Goal: Task Accomplishment & Management: Use online tool/utility

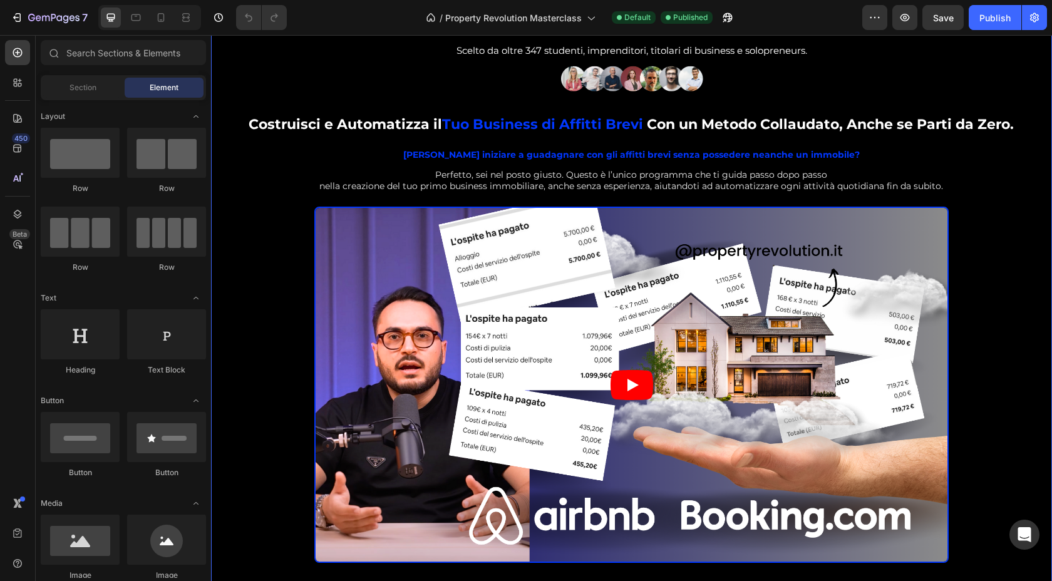
scroll to position [62, 0]
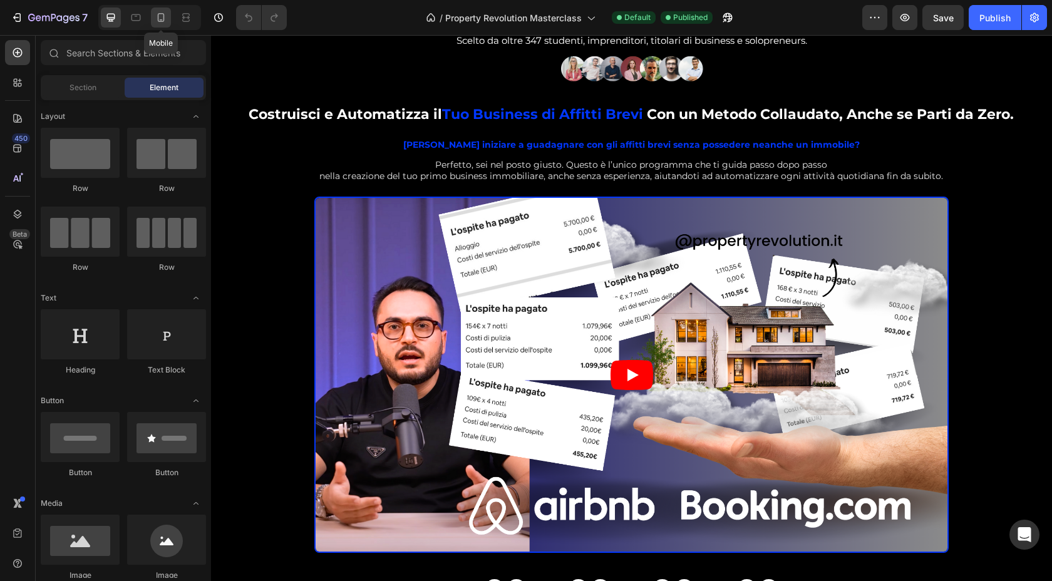
click at [161, 20] on icon at bounding box center [161, 17] width 7 height 9
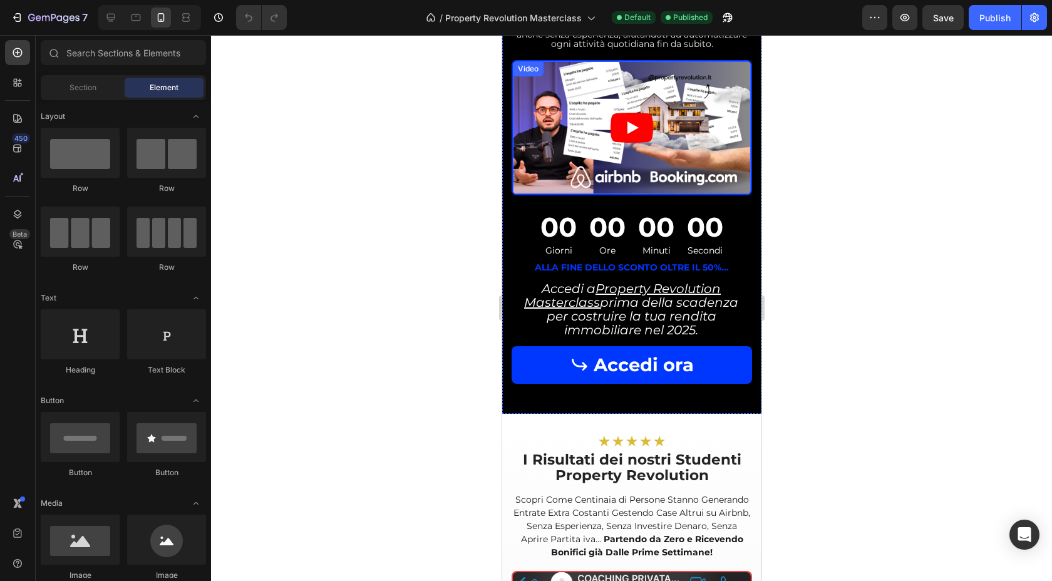
scroll to position [292, 0]
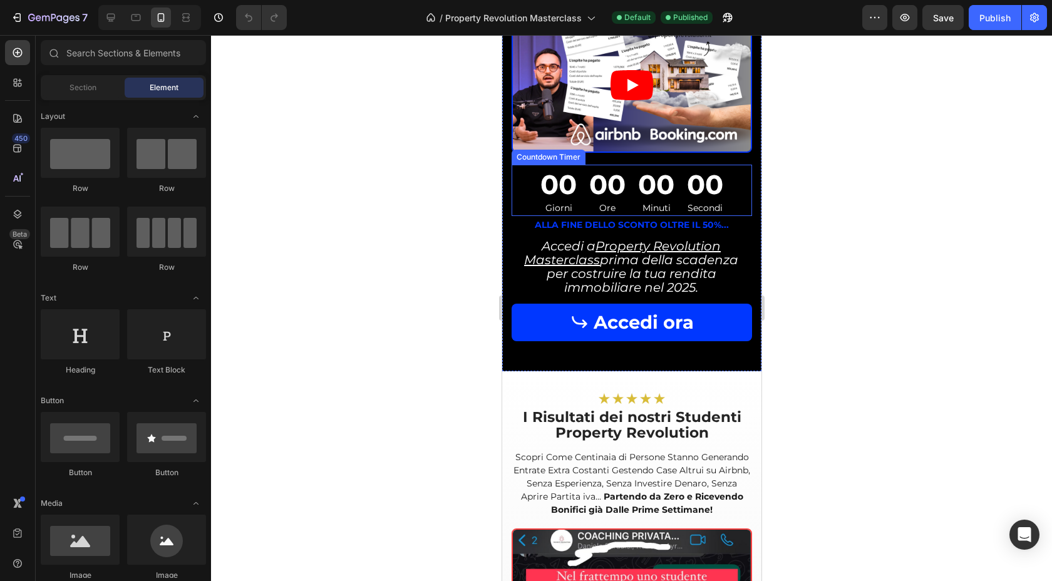
click at [583, 178] on div "00 Ore" at bounding box center [606, 190] width 46 height 51
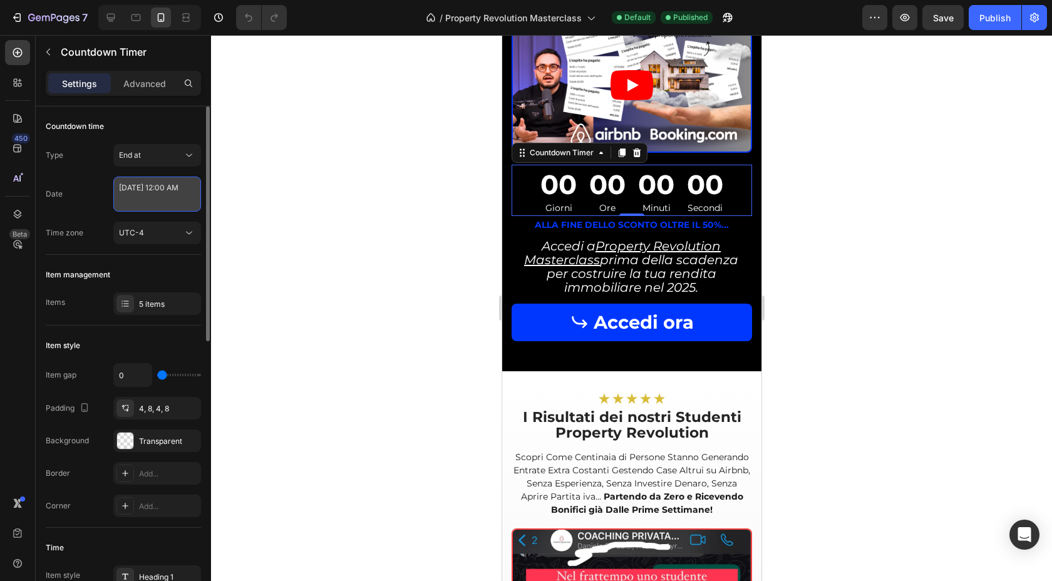
click at [159, 187] on textarea "[DATE] 12:00 AM" at bounding box center [157, 194] width 88 height 35
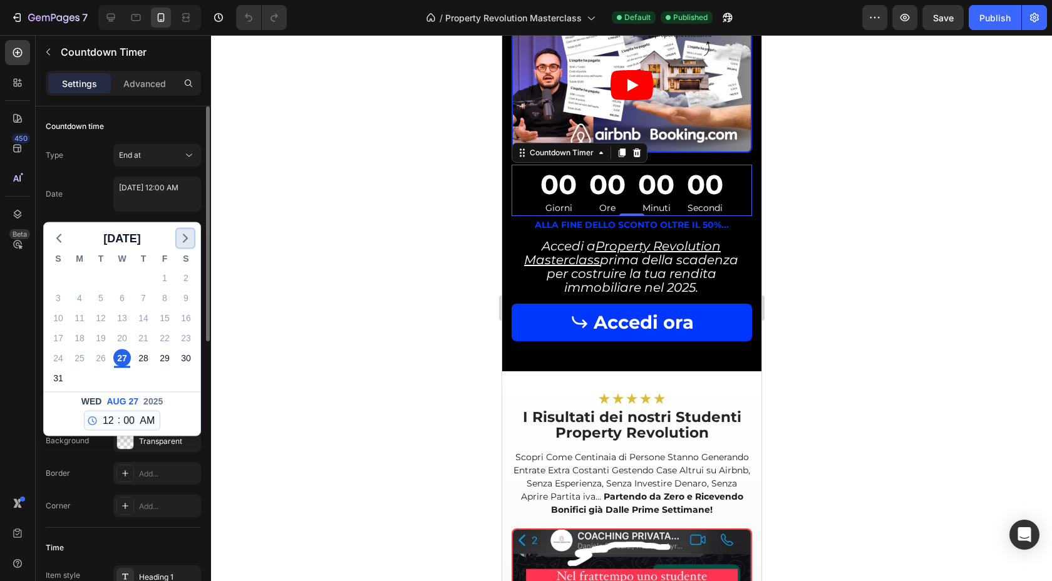
click at [184, 231] on icon "button" at bounding box center [185, 238] width 15 height 15
click at [101, 275] on div "2" at bounding box center [101, 278] width 18 height 18
type textarea "[DATE] 12:00 AM"
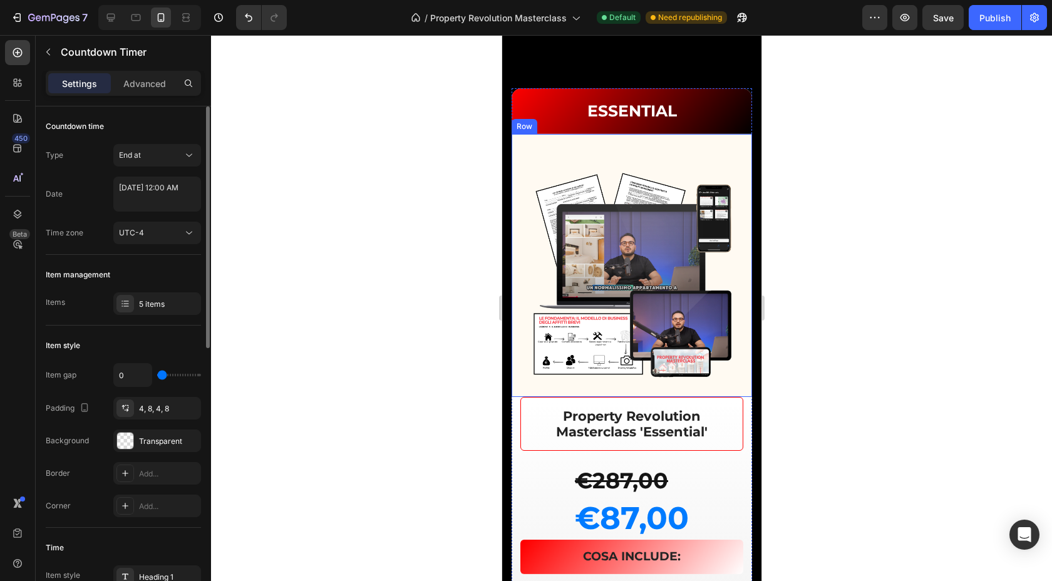
scroll to position [3909, 0]
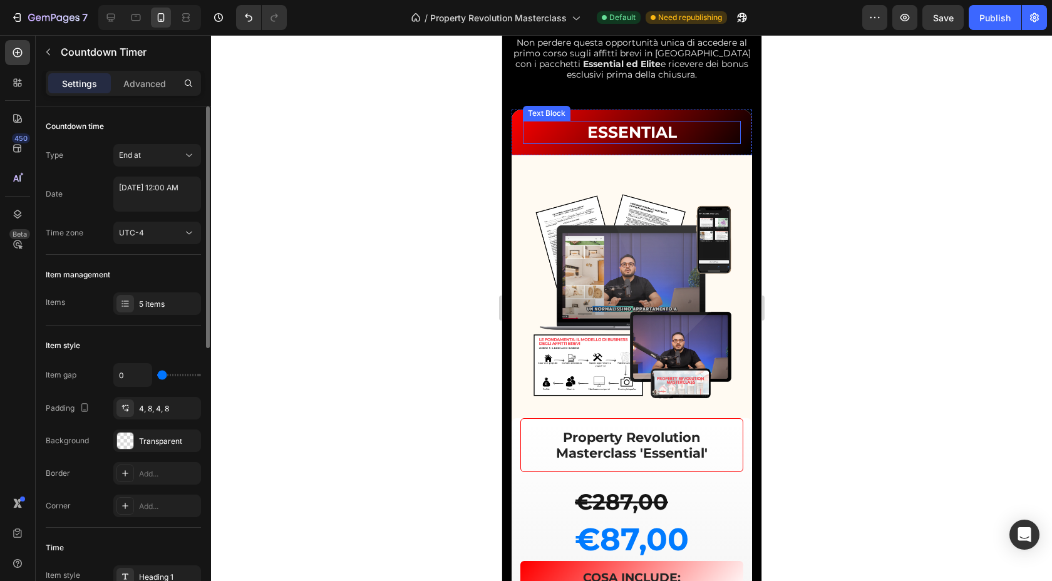
click at [533, 128] on p "ESSENTIAL" at bounding box center [630, 132] width 215 height 21
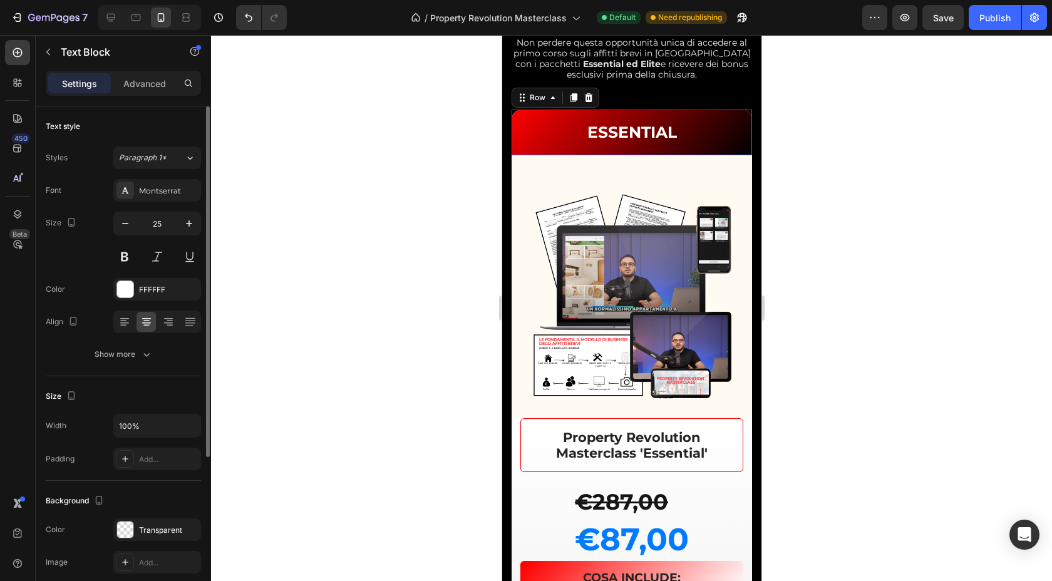
click at [513, 133] on div "ESSENTIAL Text Block Row 0" at bounding box center [631, 133] width 240 height 46
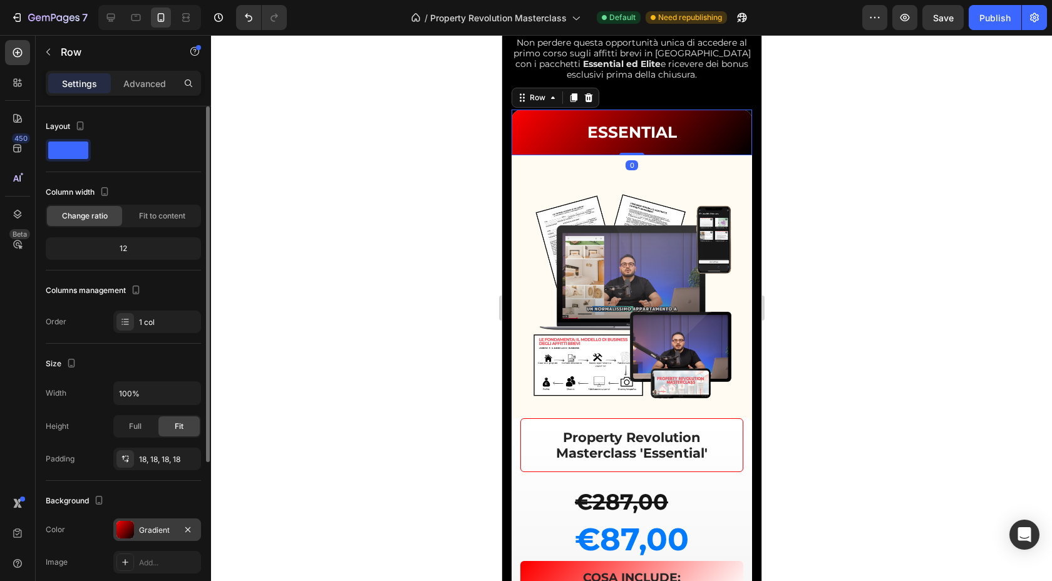
click at [130, 529] on div at bounding box center [125, 530] width 18 height 18
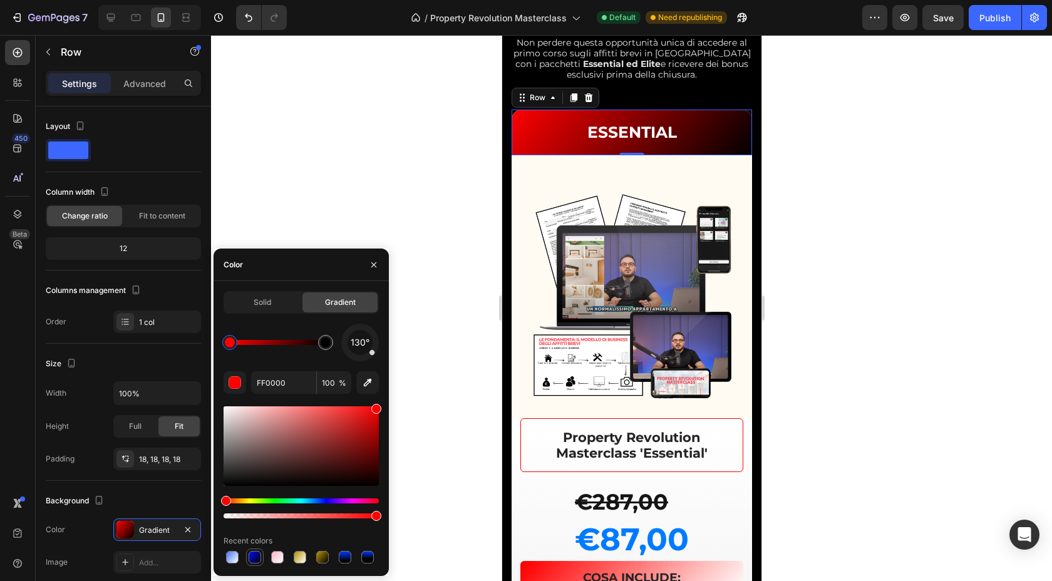
click at [256, 554] on div at bounding box center [254, 557] width 13 height 13
type input "000CFF"
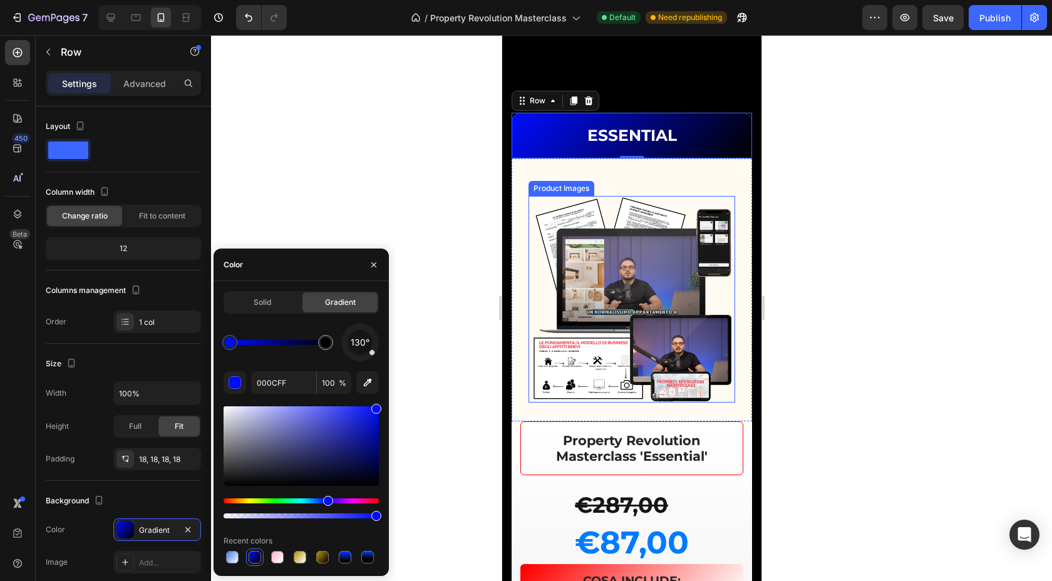
scroll to position [4080, 0]
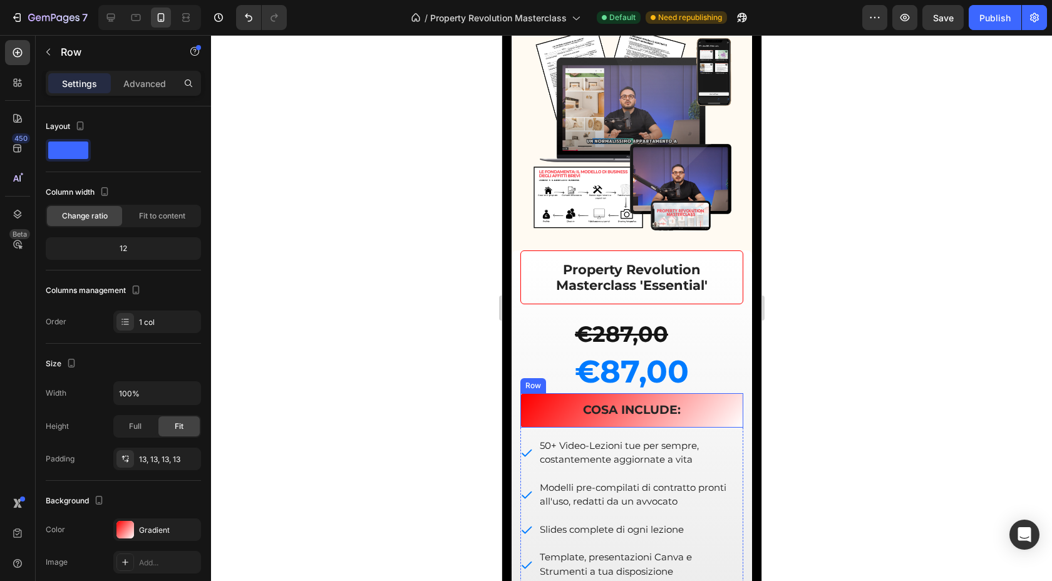
click at [525, 411] on div "COSA INCLUDE: Text Block Row" at bounding box center [631, 410] width 223 height 34
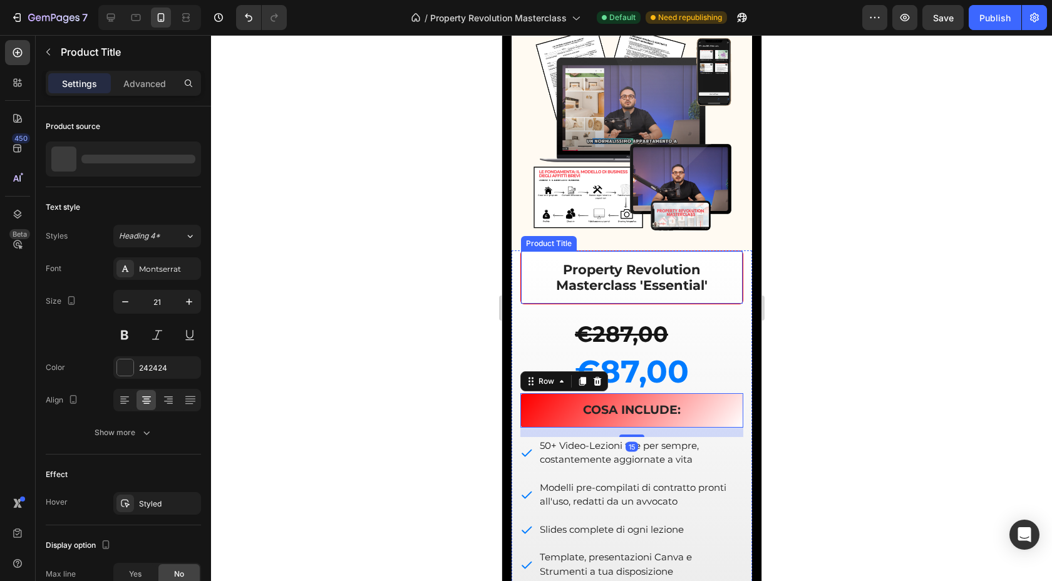
click at [522, 259] on div "Property Revolution Masterclass 'Essential' Product Title" at bounding box center [631, 277] width 223 height 54
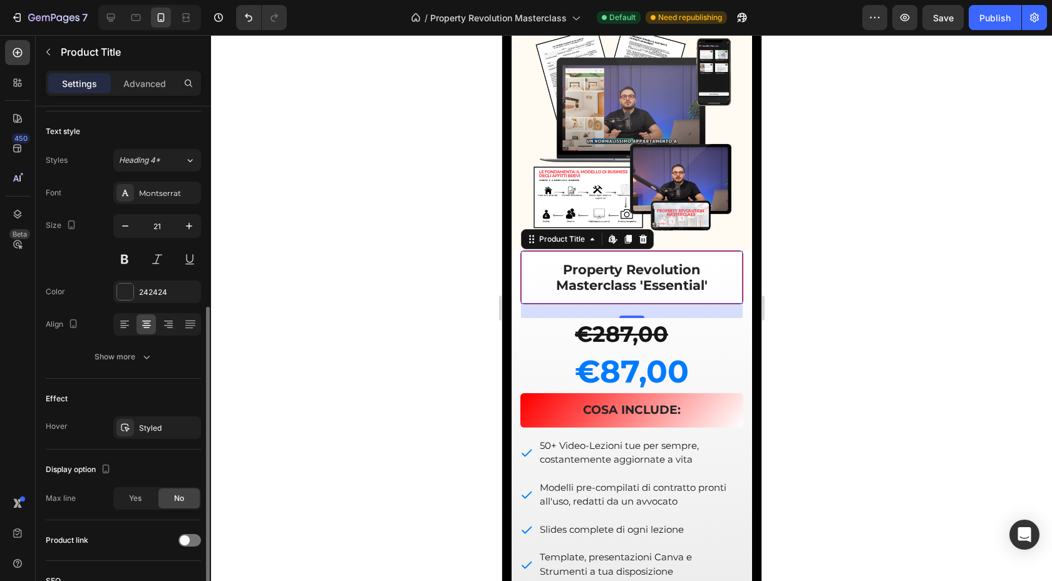
scroll to position [0, 0]
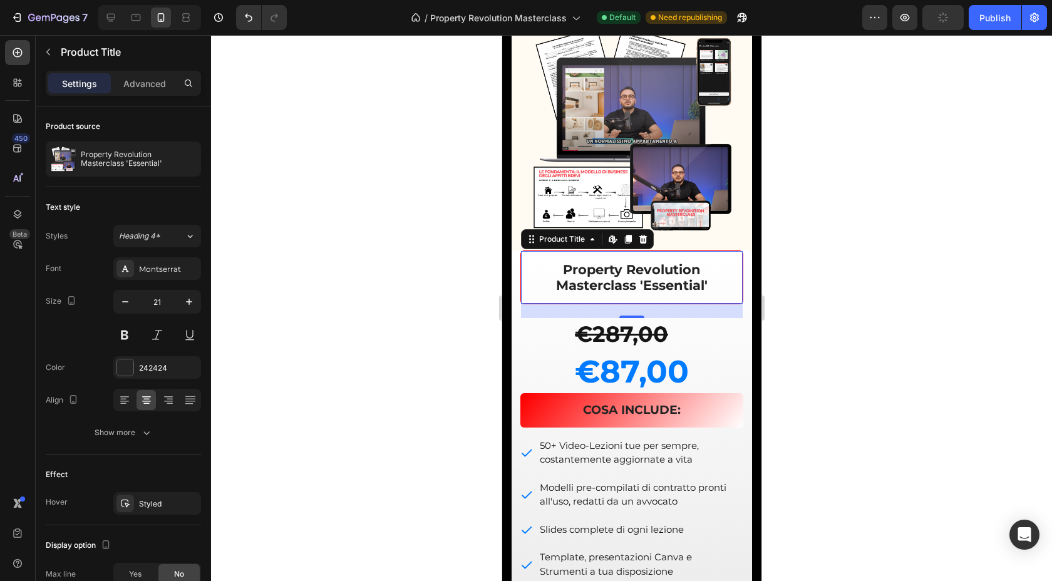
click at [413, 339] on div at bounding box center [631, 308] width 841 height 546
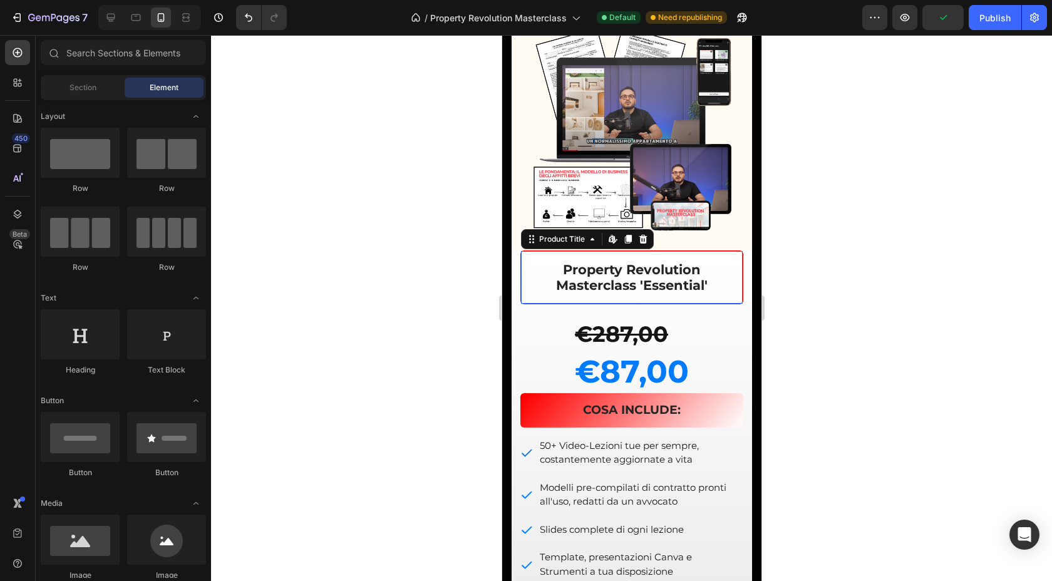
click at [526, 303] on div "Property Revolution Masterclass 'Essential' Product Title Edit content in Shopi…" at bounding box center [631, 277] width 223 height 54
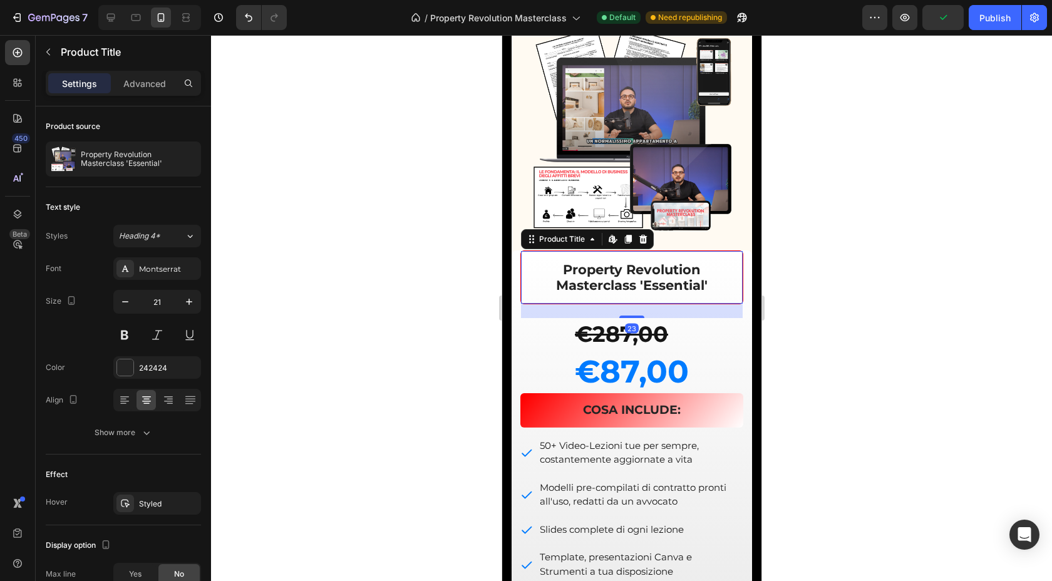
click at [527, 294] on div "Property Revolution Masterclass 'Essential' Product Title Edit content in Shopi…" at bounding box center [631, 277] width 223 height 54
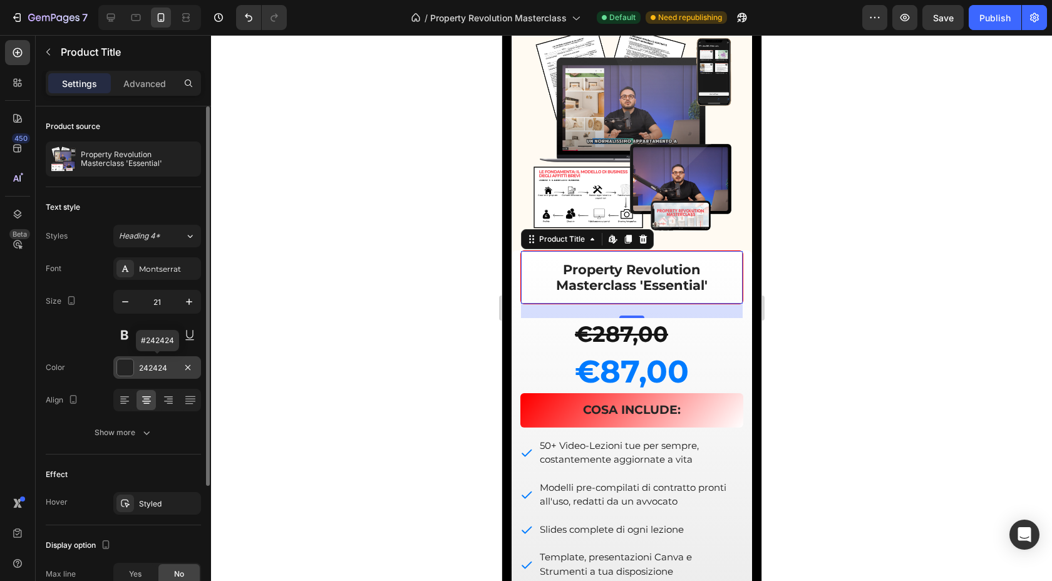
click at [120, 368] on div at bounding box center [125, 367] width 16 height 16
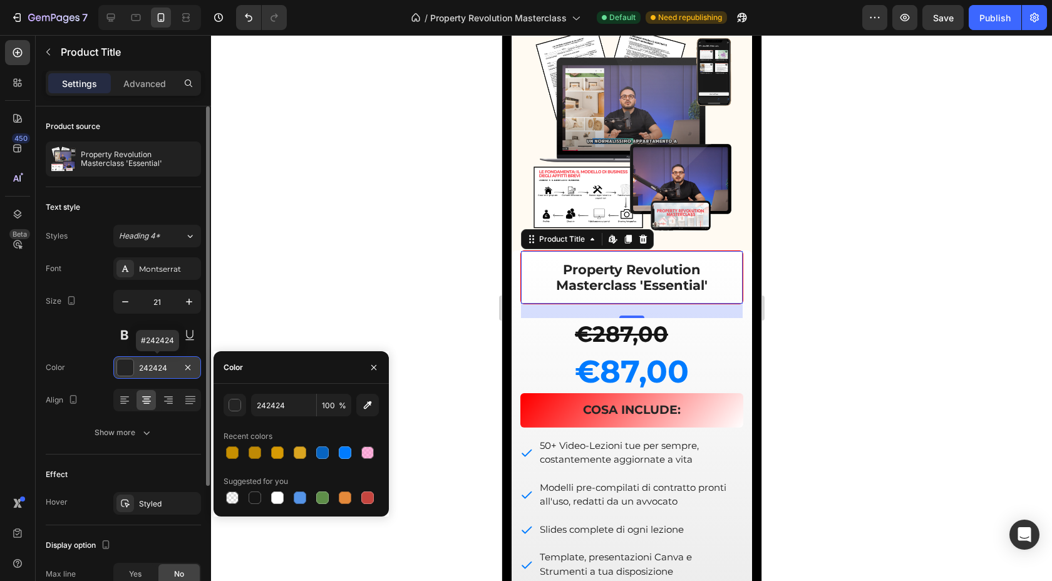
click at [120, 368] on div at bounding box center [125, 367] width 16 height 16
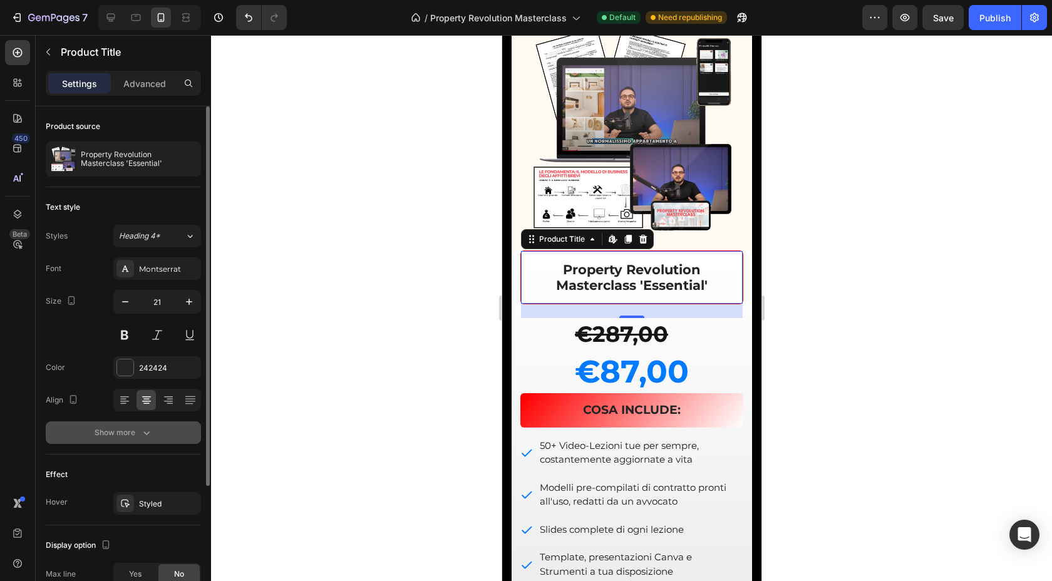
click at [109, 424] on button "Show more" at bounding box center [123, 432] width 155 height 23
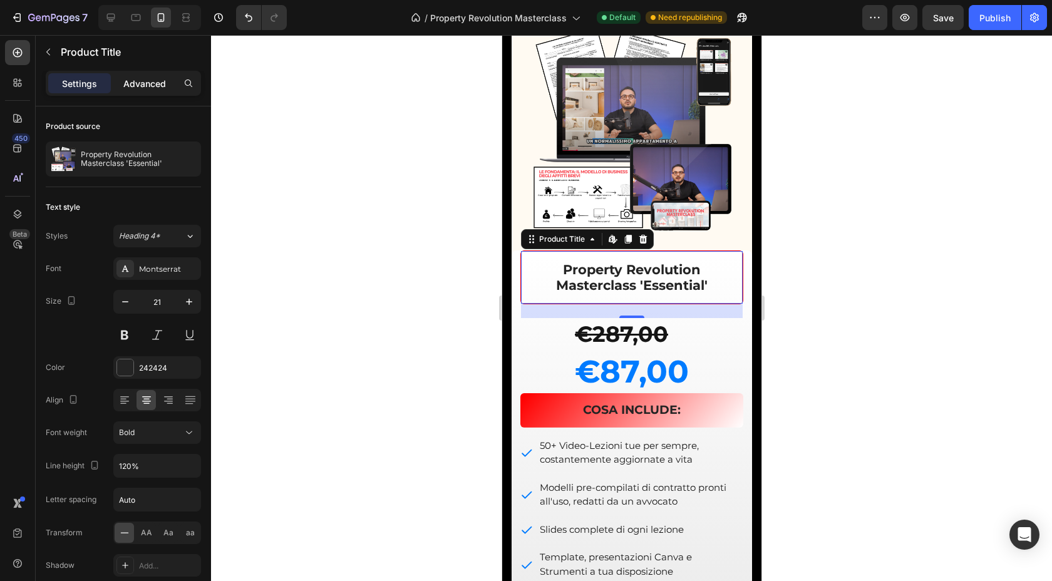
click at [146, 83] on p "Advanced" at bounding box center [144, 83] width 43 height 13
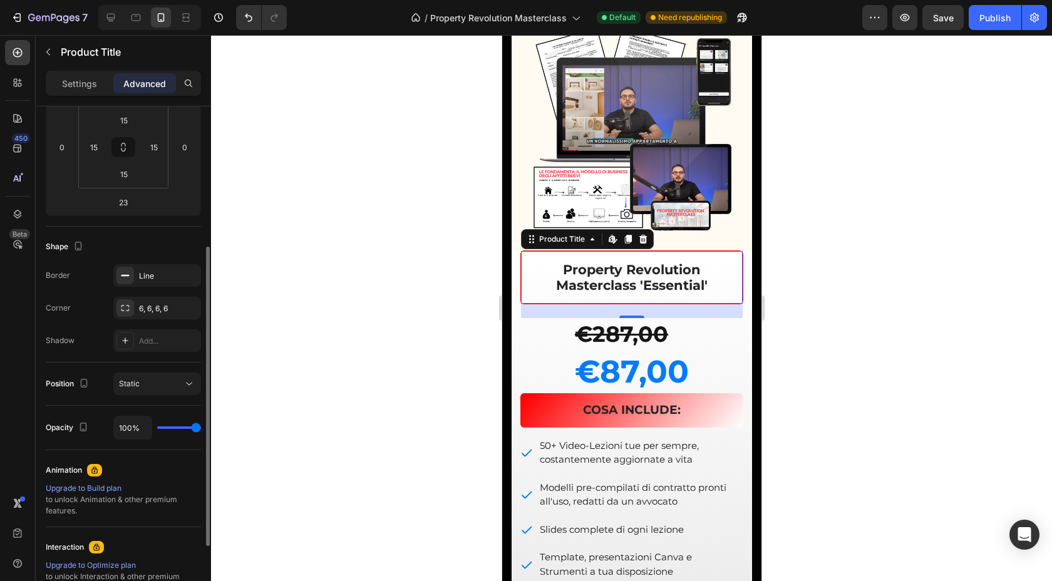
scroll to position [215, 0]
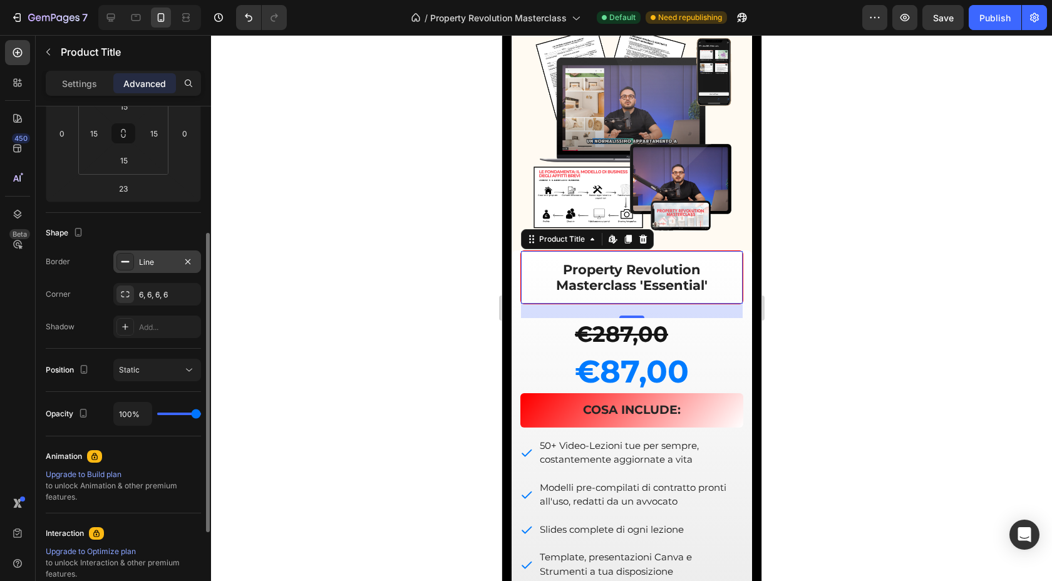
click at [138, 257] on div "Line" at bounding box center [157, 261] width 88 height 23
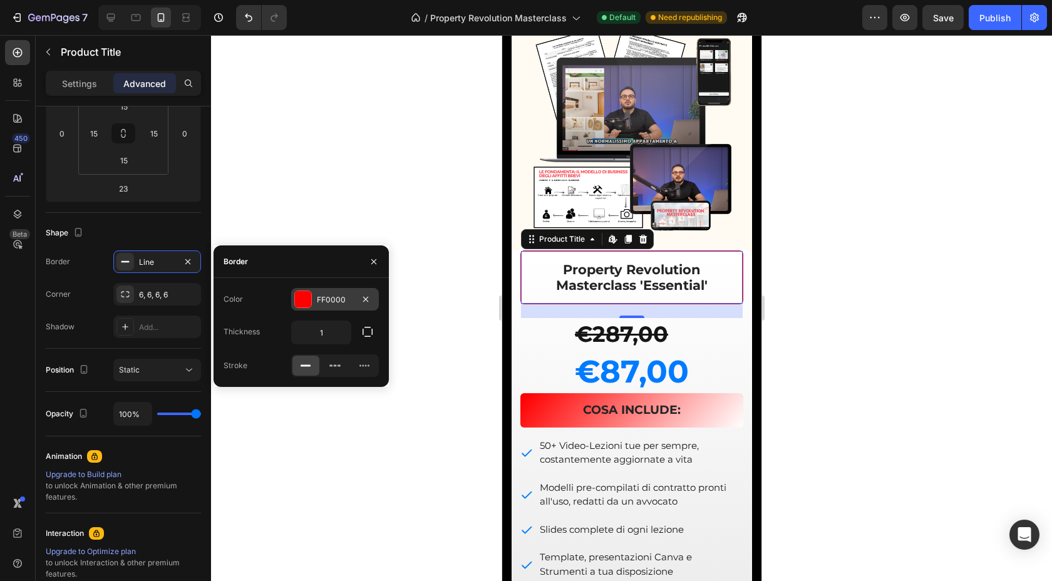
click at [305, 301] on div at bounding box center [303, 299] width 16 height 16
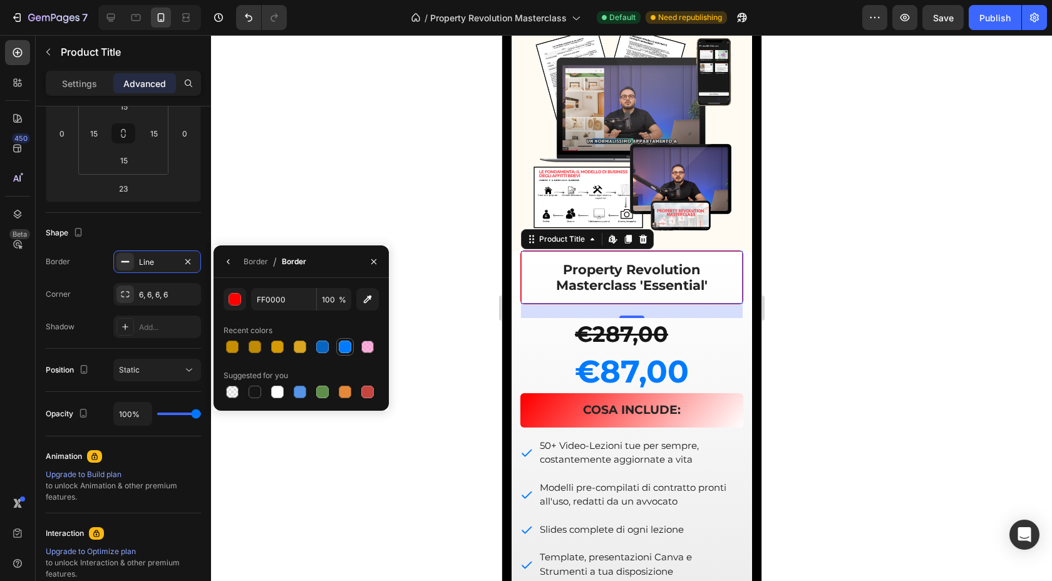
click at [344, 352] on div at bounding box center [345, 347] width 13 height 13
type input "007BFF"
click at [420, 209] on div at bounding box center [631, 308] width 841 height 546
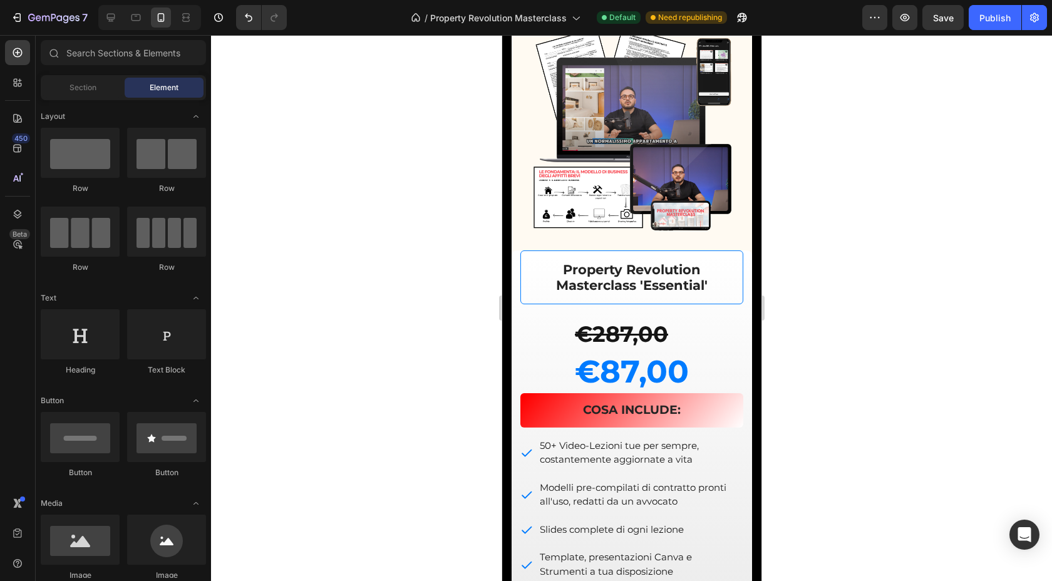
click at [420, 207] on div at bounding box center [631, 308] width 841 height 546
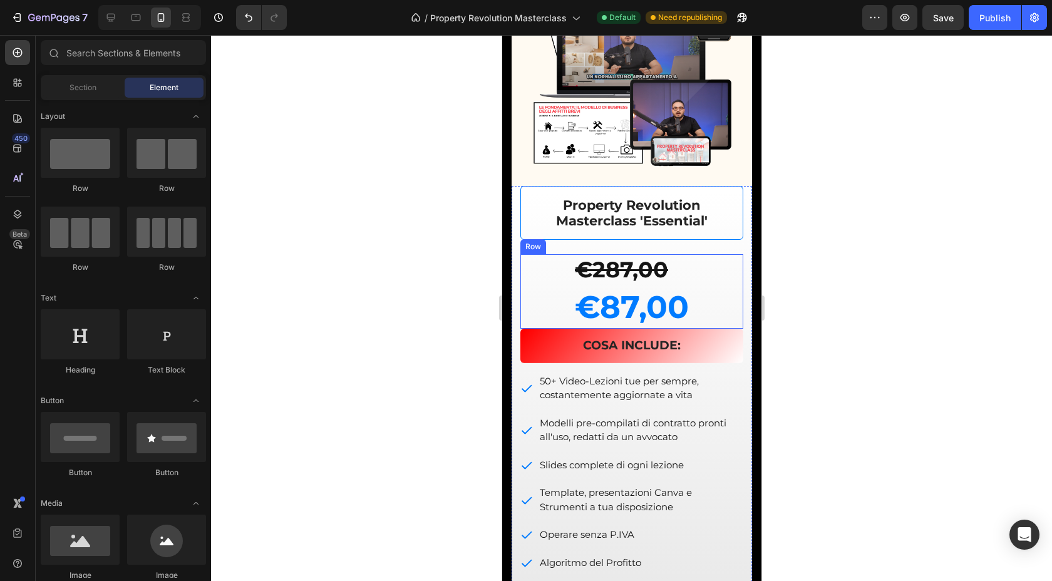
scroll to position [4181, 0]
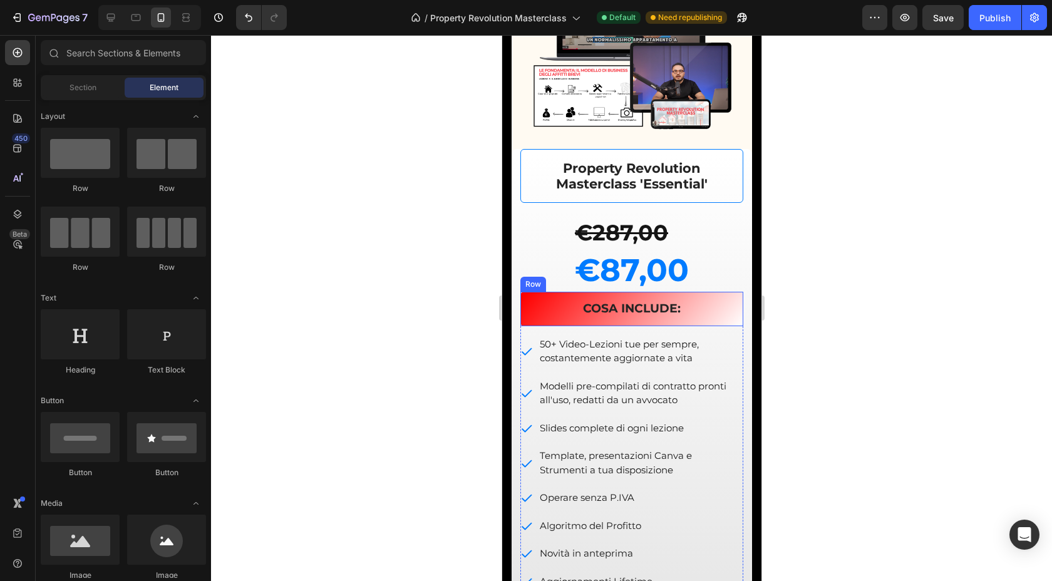
click at [525, 314] on div "COSA INCLUDE: Text Block Row" at bounding box center [631, 309] width 223 height 34
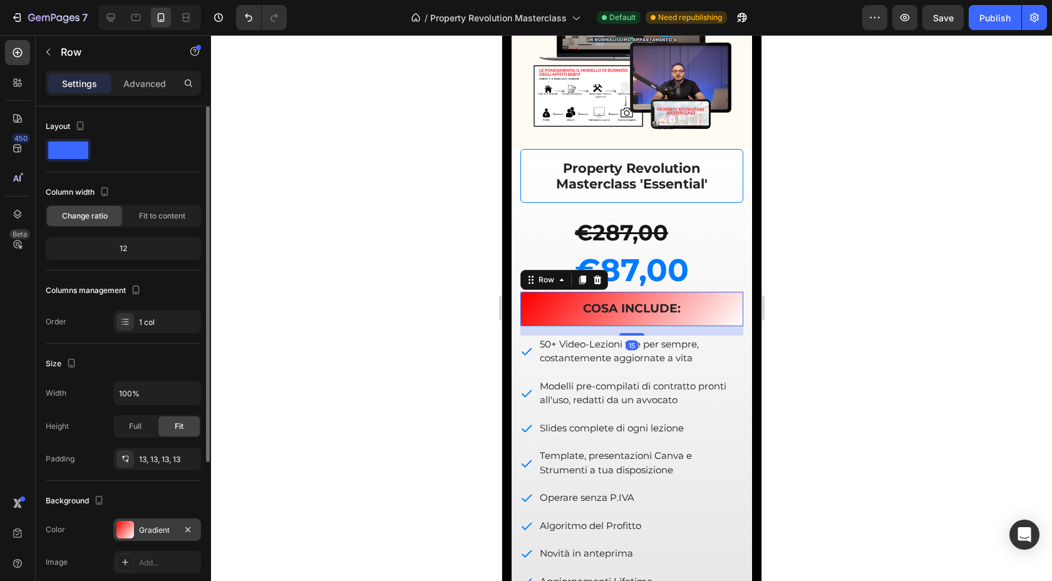
click at [126, 526] on div at bounding box center [125, 530] width 18 height 18
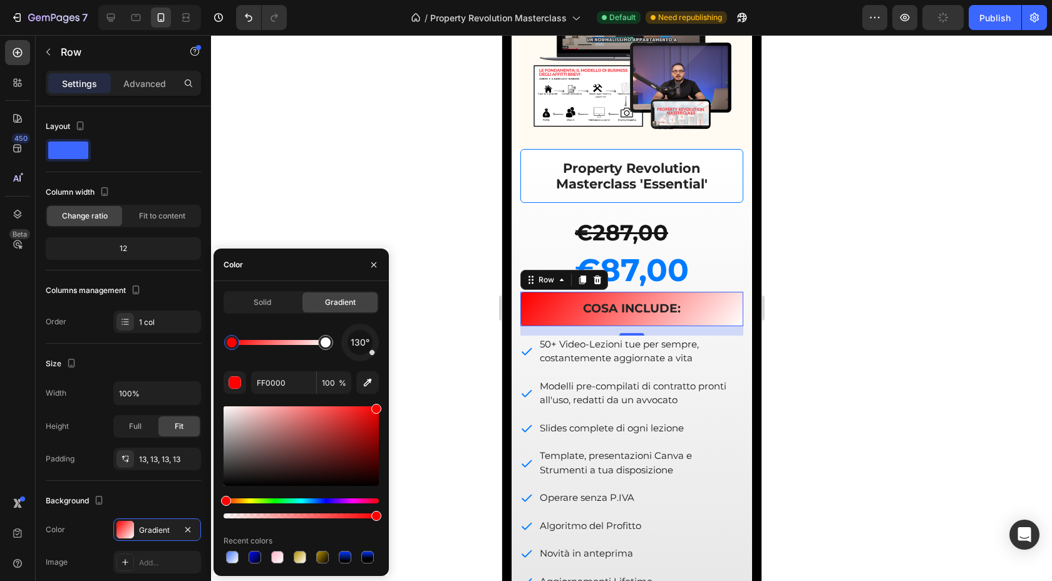
click at [229, 551] on div at bounding box center [232, 557] width 13 height 13
type input "4677FF"
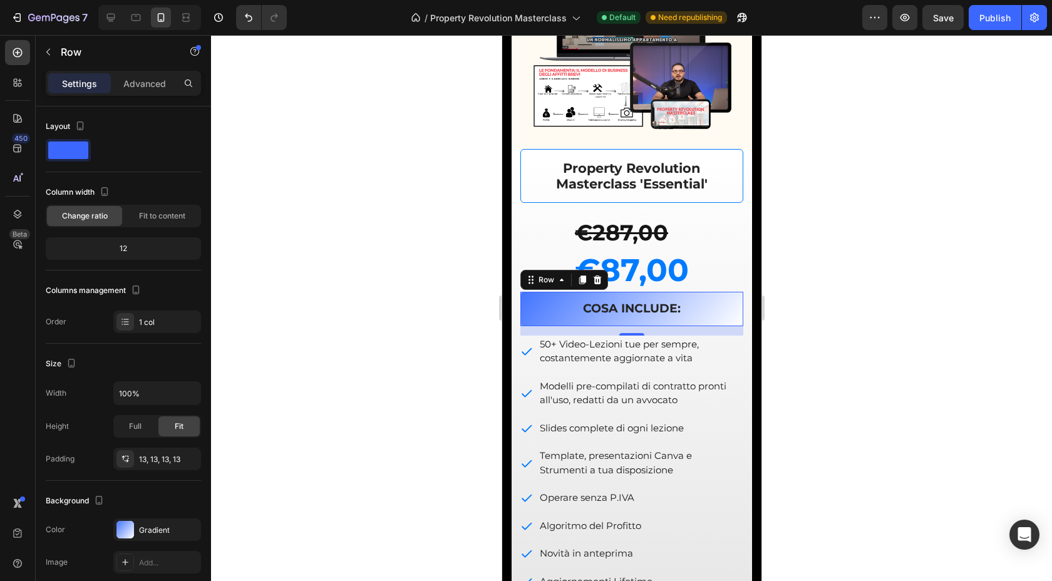
click at [297, 143] on div at bounding box center [631, 308] width 841 height 546
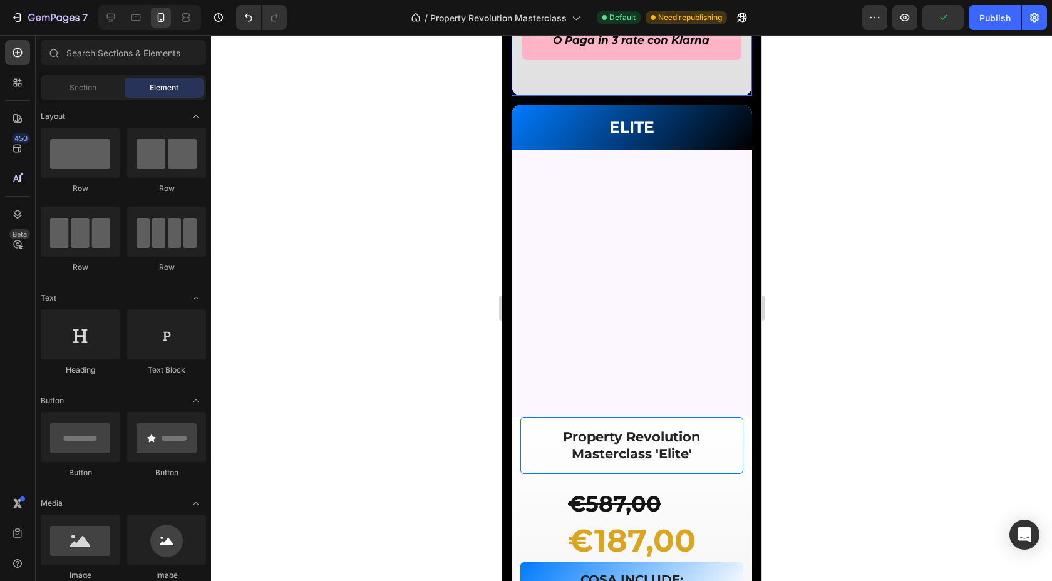
scroll to position [4843, 0]
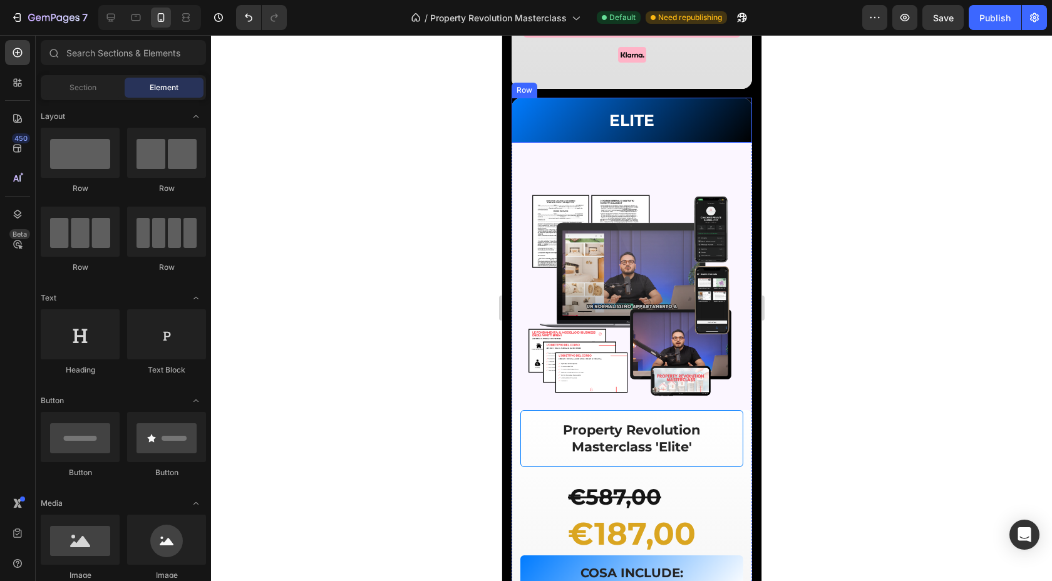
click at [518, 143] on div "ELITE Text Block Row" at bounding box center [631, 121] width 240 height 46
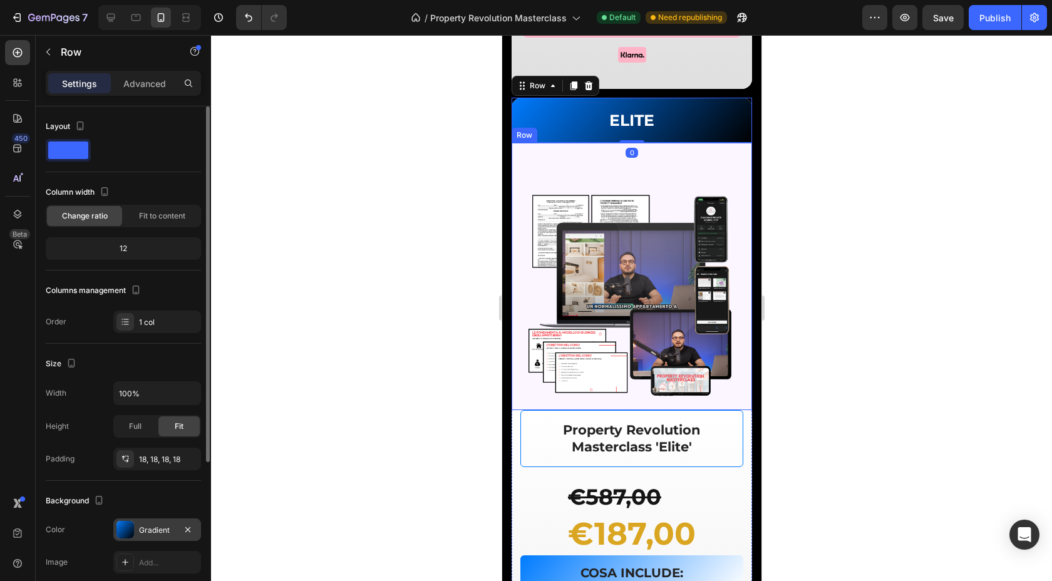
click at [126, 536] on div at bounding box center [125, 530] width 18 height 18
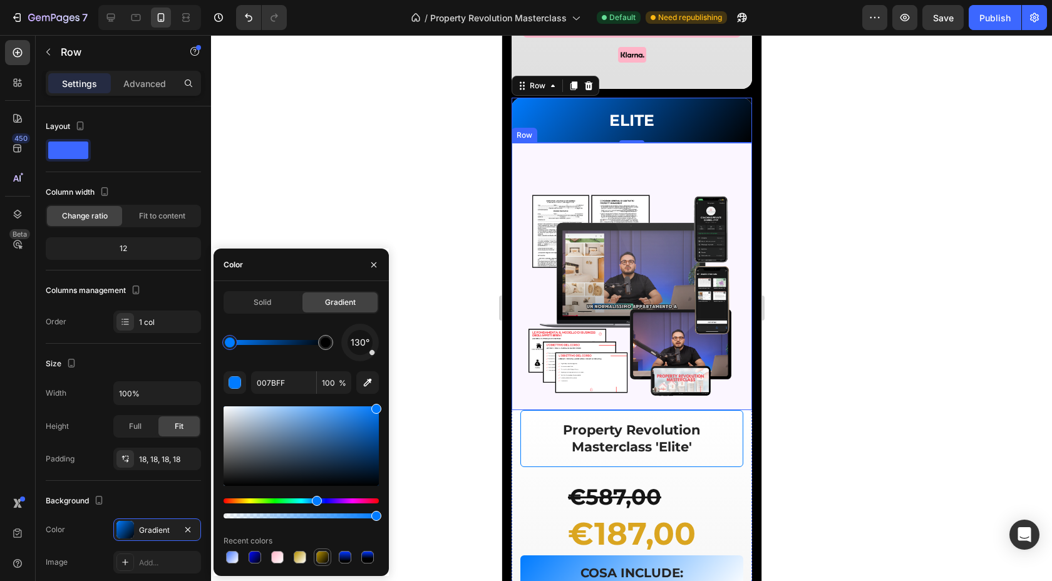
click at [323, 557] on div at bounding box center [322, 557] width 13 height 13
type input "B59000"
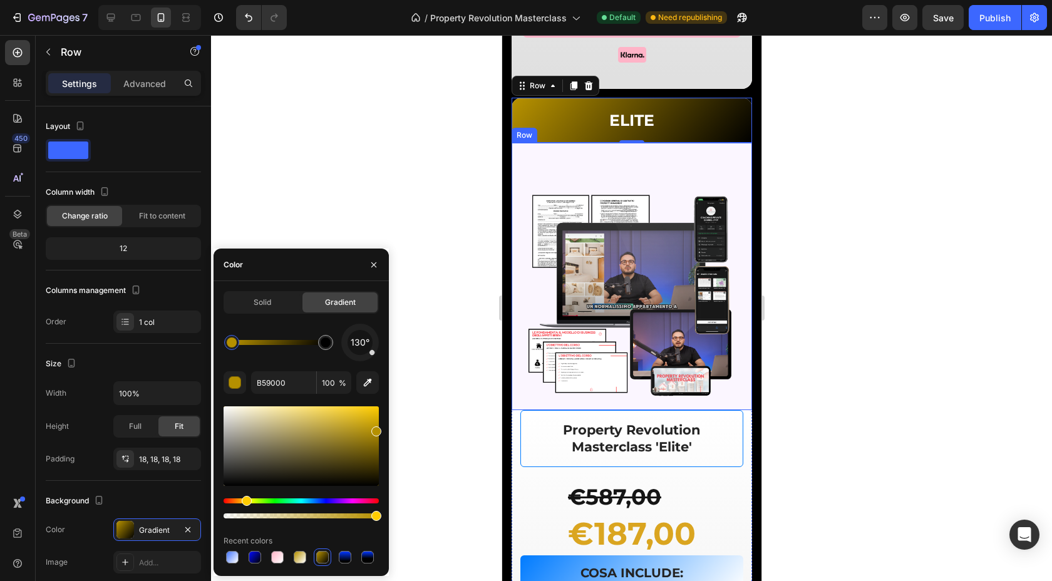
click at [387, 178] on div at bounding box center [631, 308] width 841 height 546
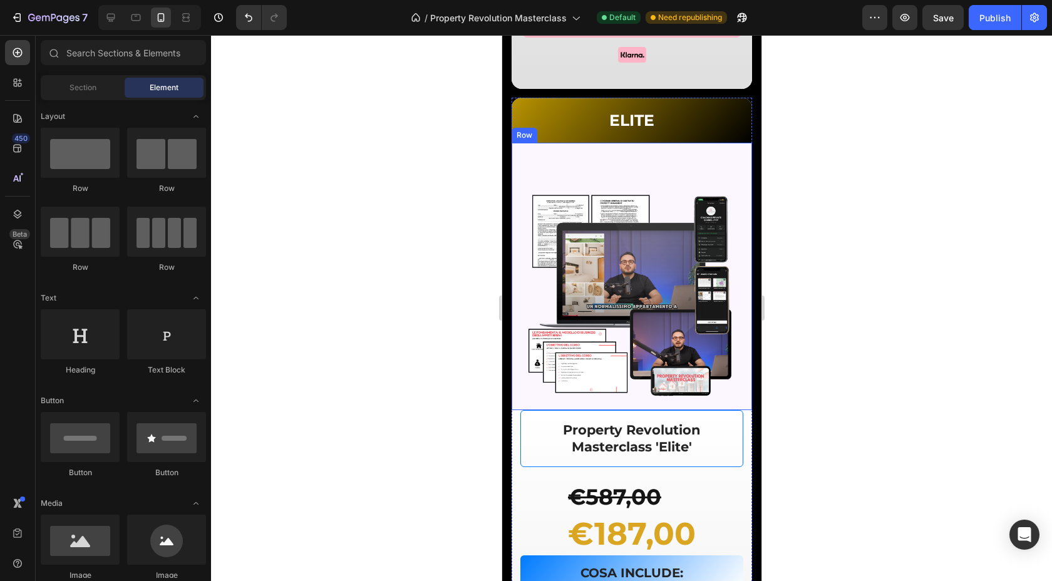
scroll to position [5076, 0]
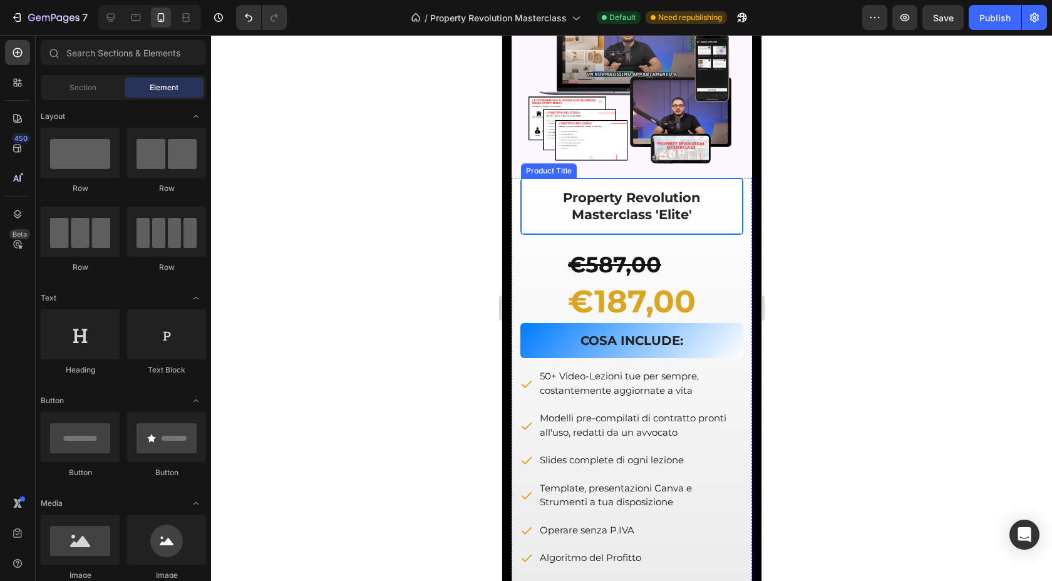
click at [522, 235] on div "Property Revolution Masterclass 'Elite' Product Title" at bounding box center [631, 206] width 223 height 57
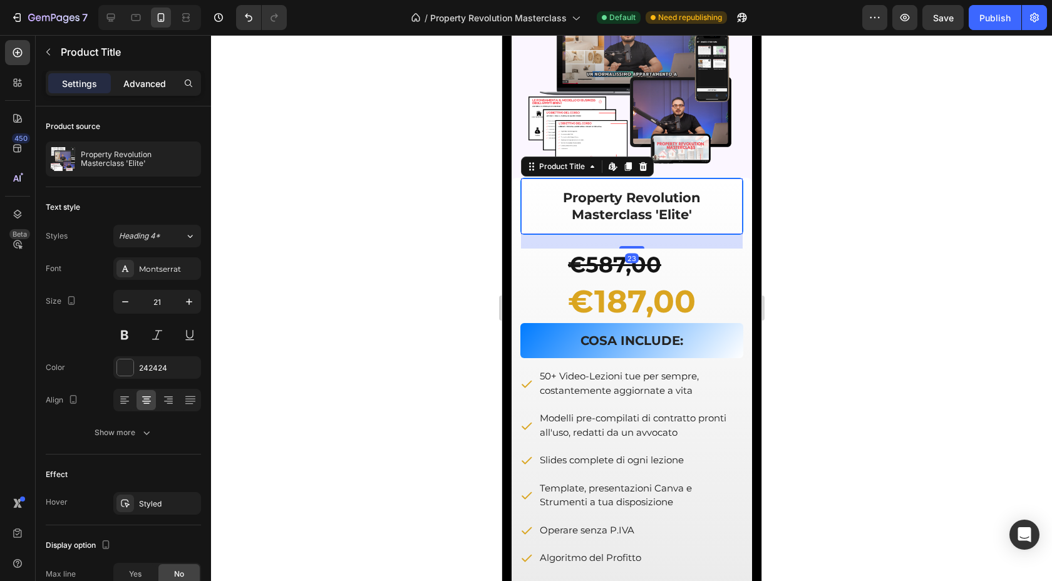
click at [152, 82] on p "Advanced" at bounding box center [144, 83] width 43 height 13
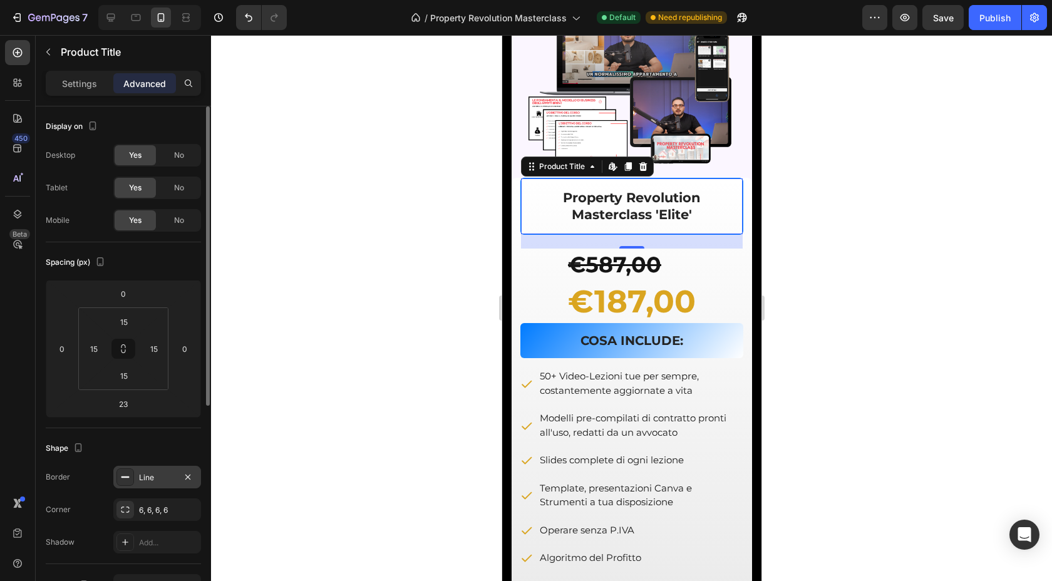
click at [137, 480] on div "Line" at bounding box center [157, 477] width 88 height 23
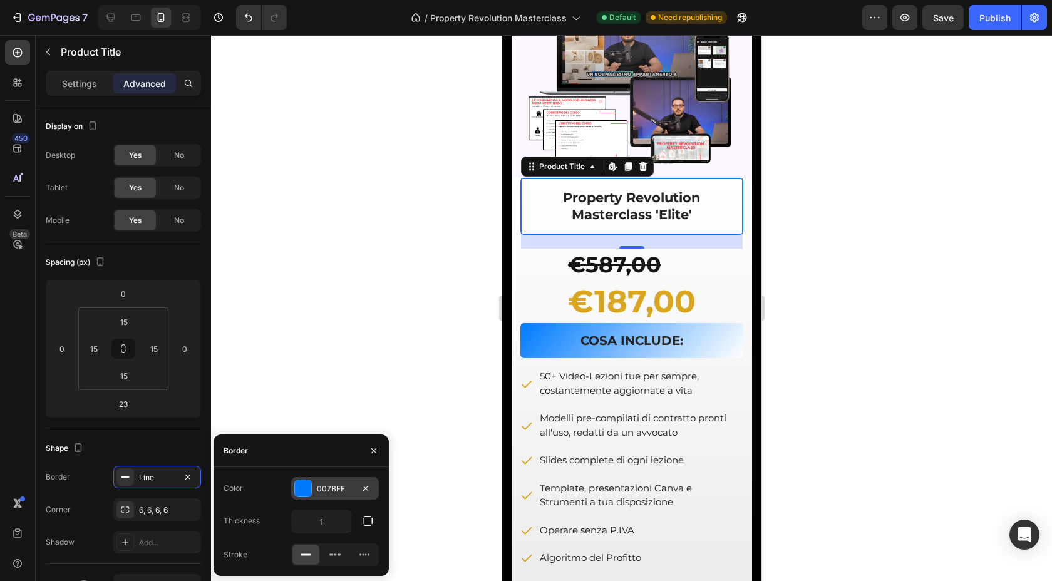
click at [305, 481] on div at bounding box center [303, 488] width 16 height 16
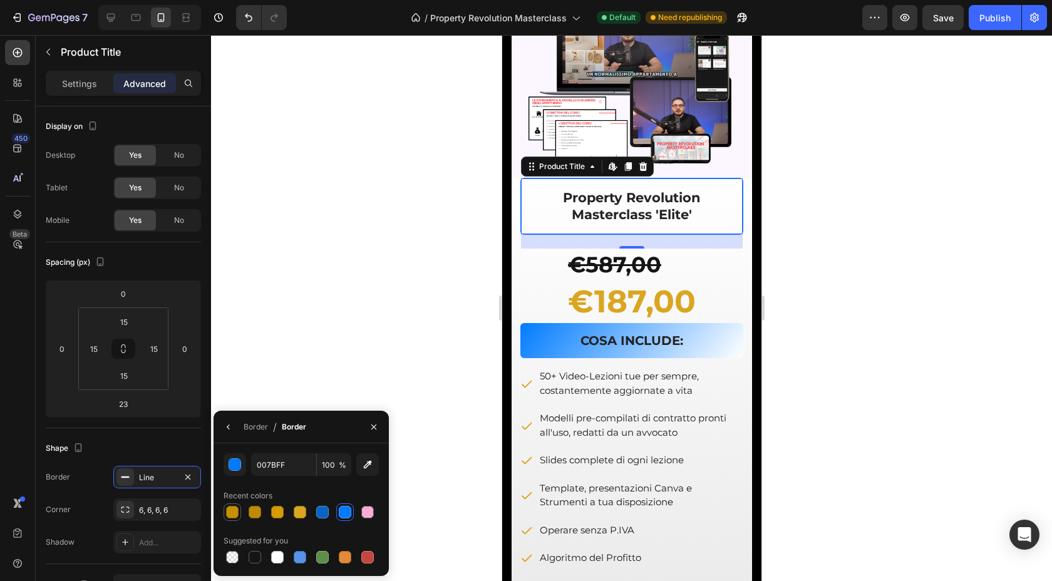
click at [233, 511] on div at bounding box center [232, 512] width 13 height 13
type input "C68F01"
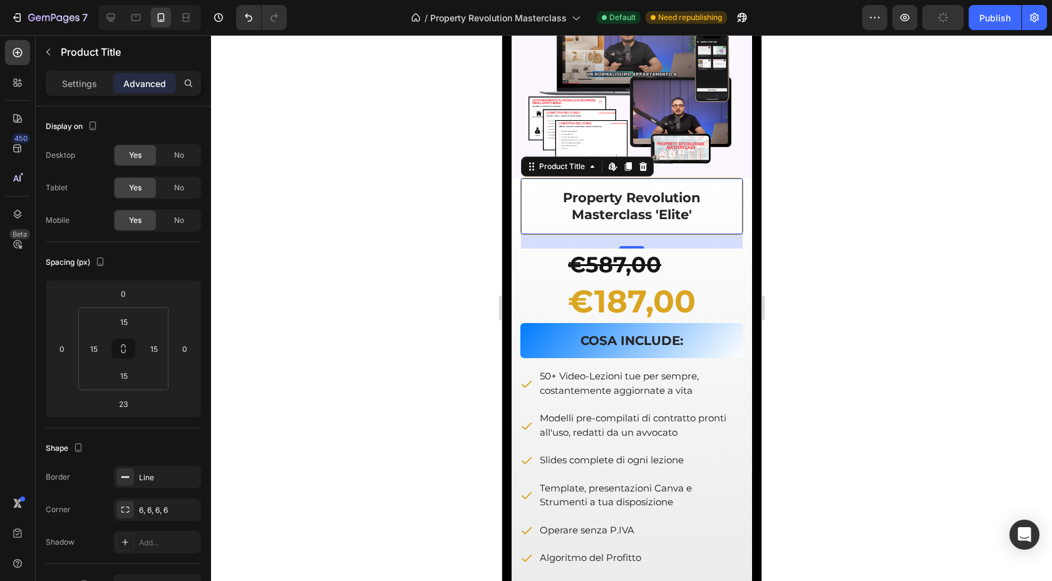
click at [334, 297] on div at bounding box center [631, 308] width 841 height 546
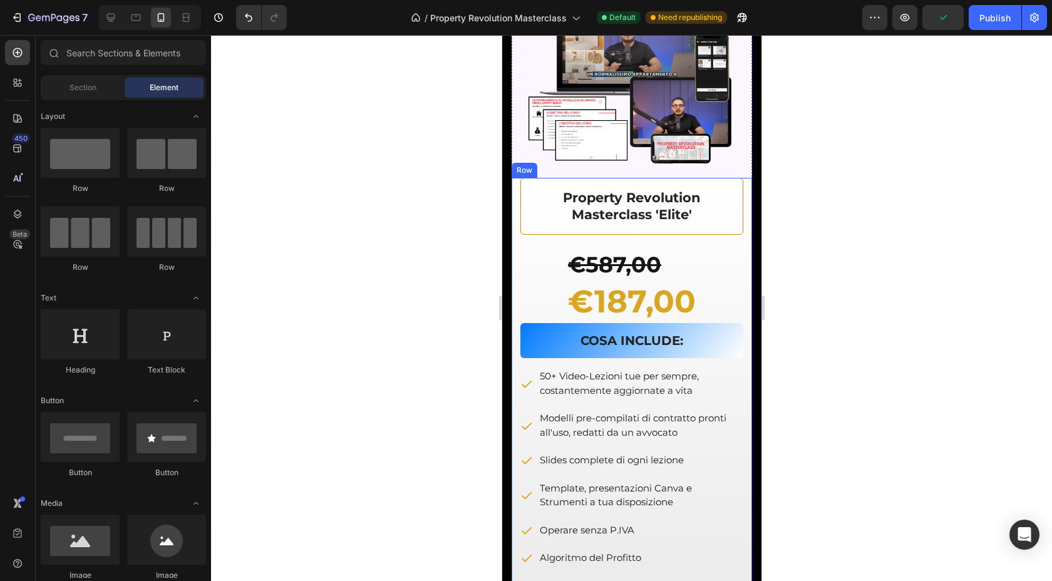
scroll to position [5180, 0]
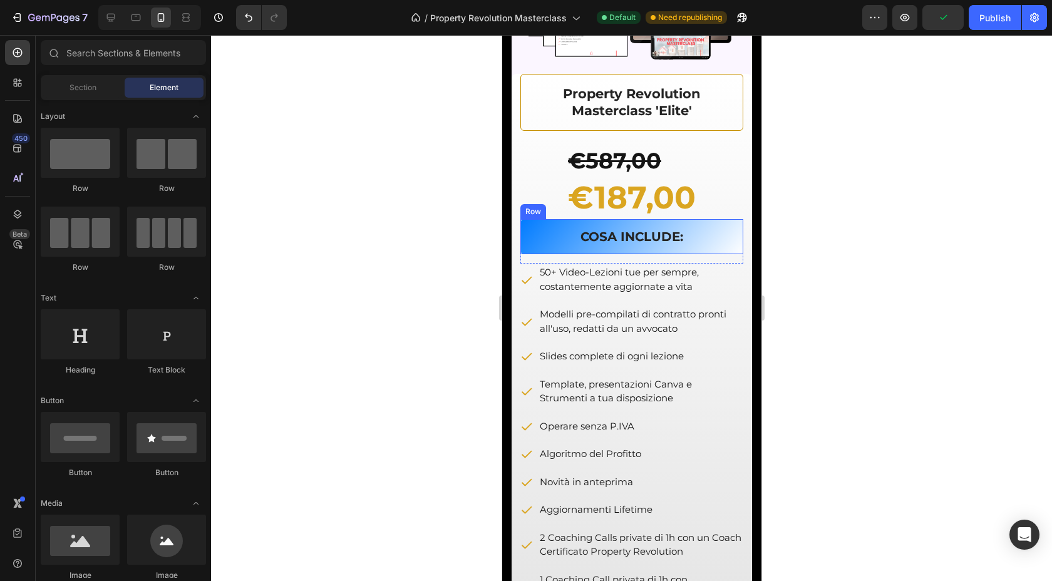
click at [526, 254] on div "COSA INCLUDE: Text Block Row" at bounding box center [631, 236] width 223 height 35
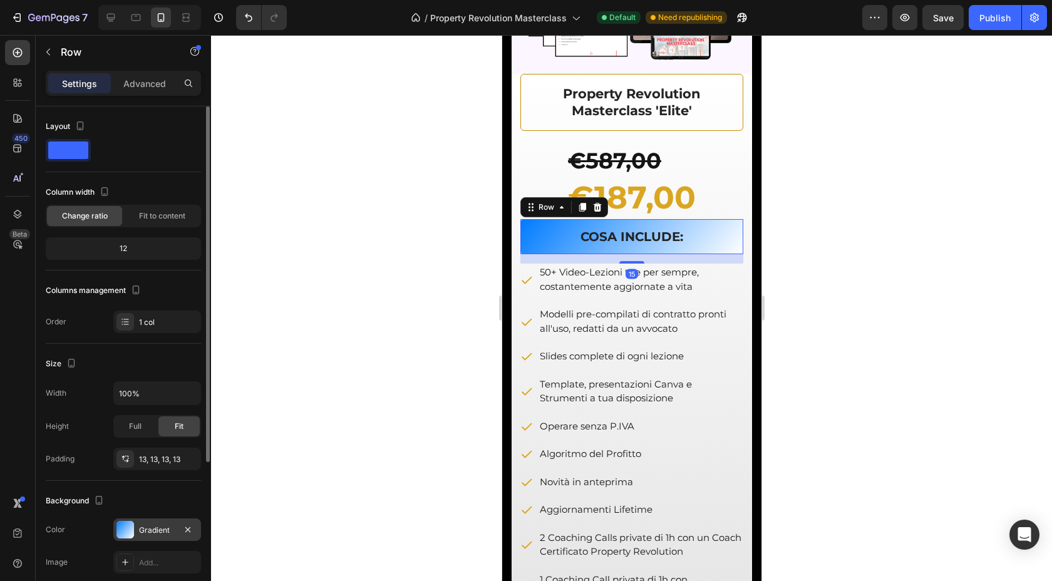
click at [124, 528] on div at bounding box center [125, 530] width 18 height 18
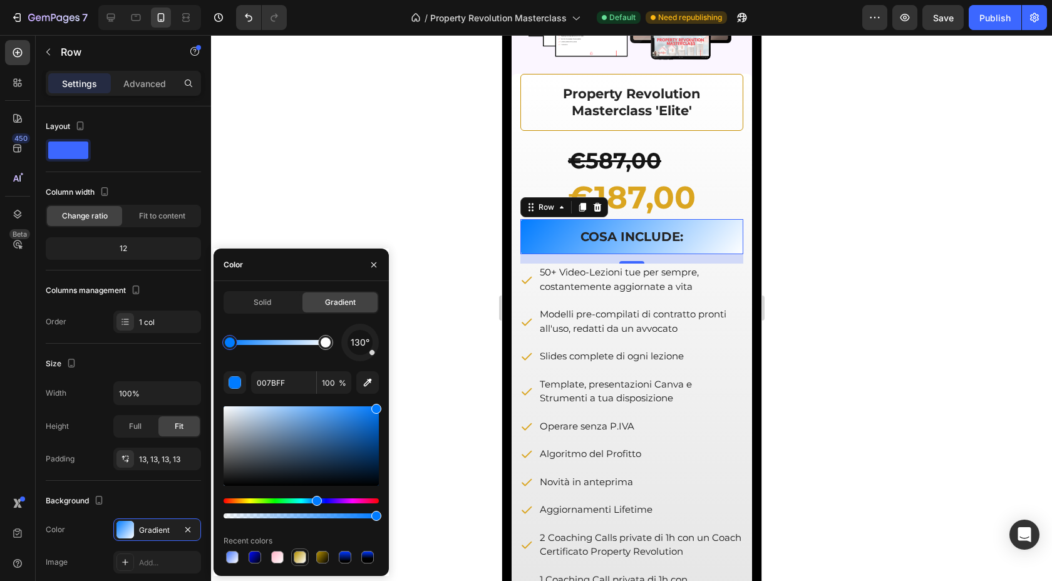
click at [299, 551] on div at bounding box center [300, 557] width 13 height 13
type input "B59000"
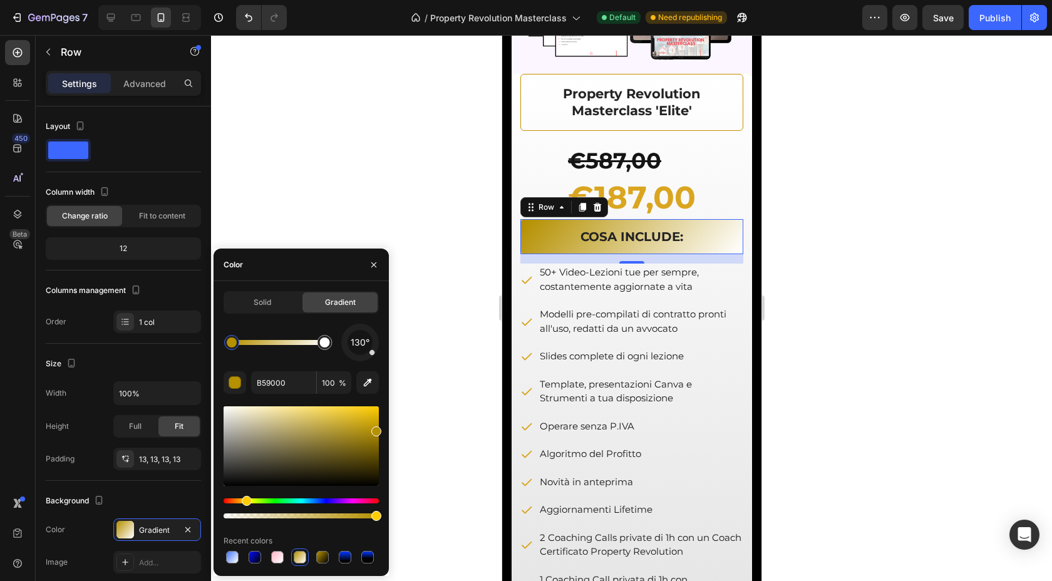
click at [344, 200] on div at bounding box center [631, 308] width 841 height 546
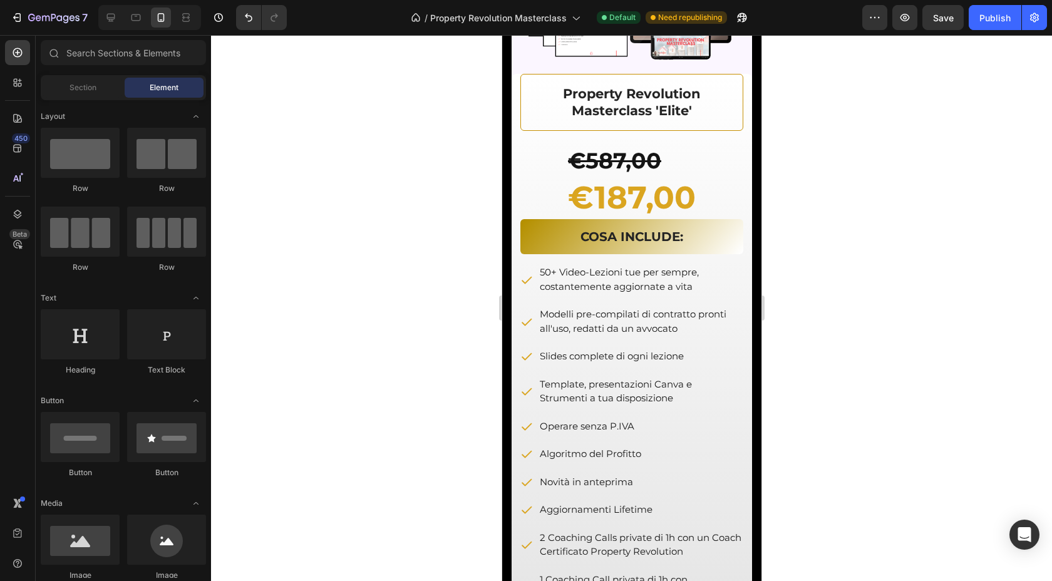
click at [344, 200] on div at bounding box center [631, 308] width 841 height 546
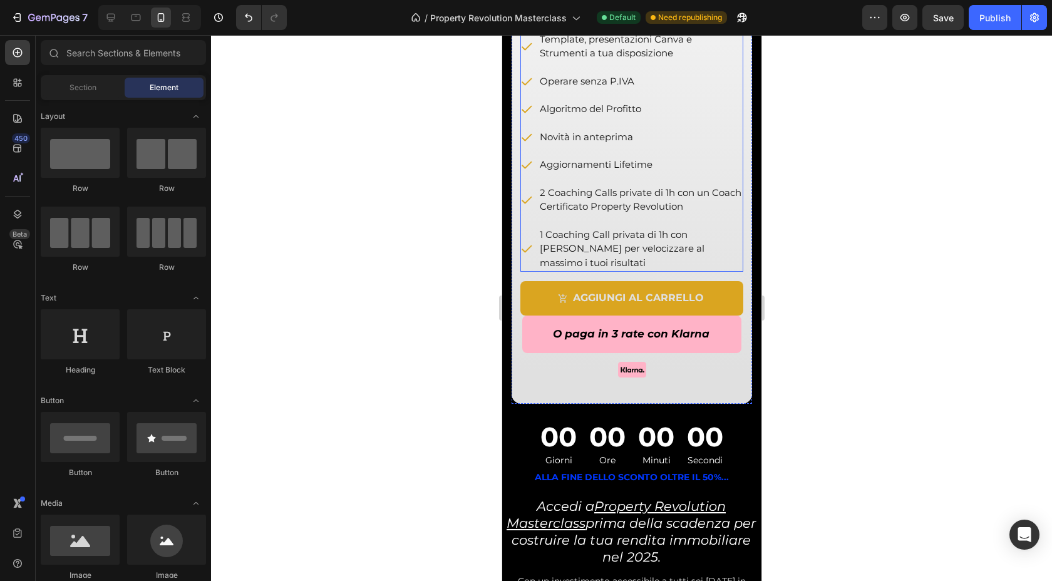
scroll to position [5758, 0]
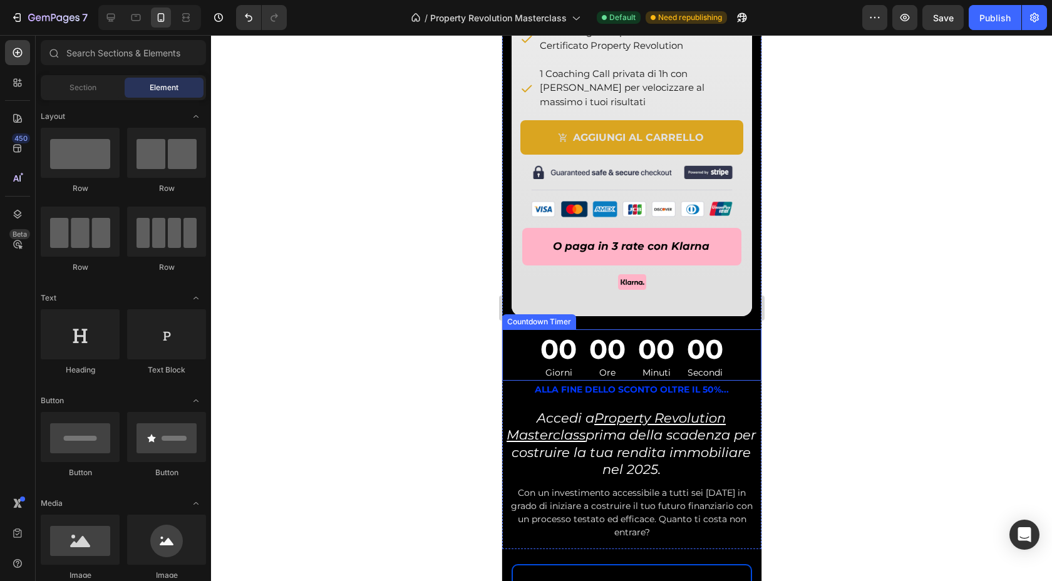
click at [535, 329] on div "00 Giorni" at bounding box center [558, 354] width 46 height 51
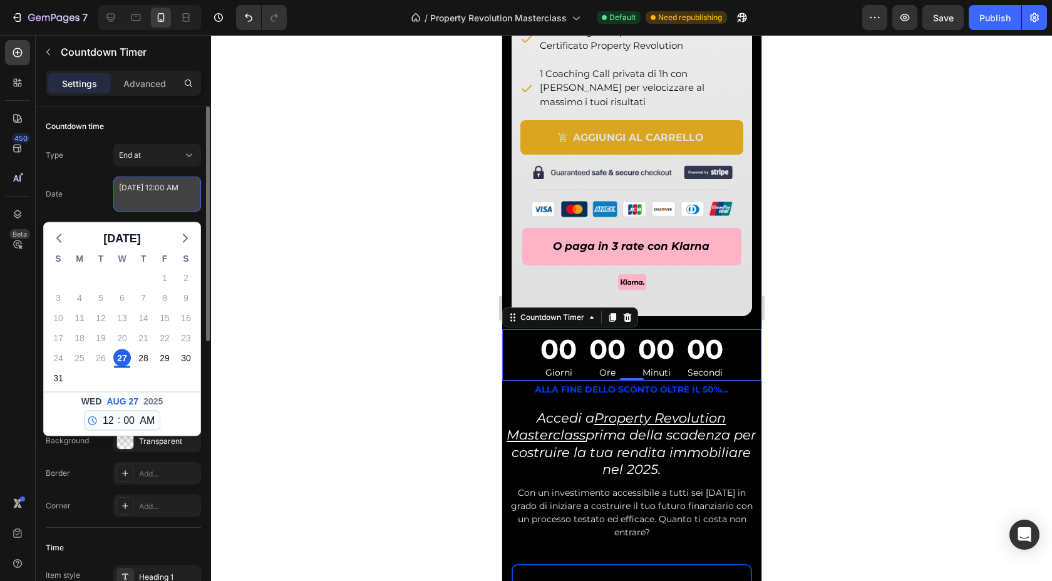
click at [139, 197] on textarea "[DATE] 12:00 AM" at bounding box center [157, 194] width 88 height 35
click at [183, 237] on icon "button" at bounding box center [185, 238] width 15 height 15
click at [101, 276] on div "2" at bounding box center [101, 278] width 18 height 18
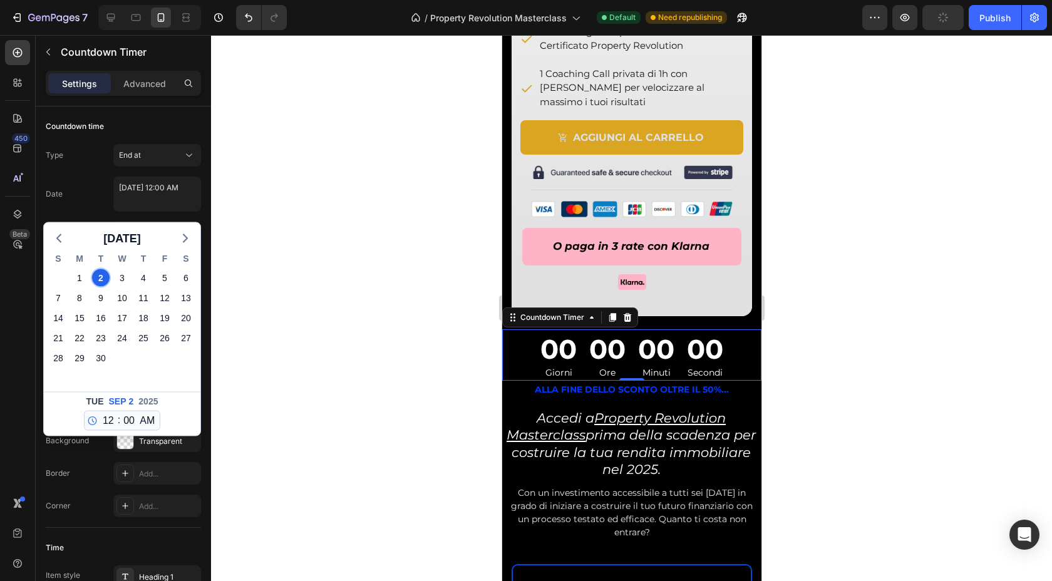
type textarea "[DATE] 12:00 AM"
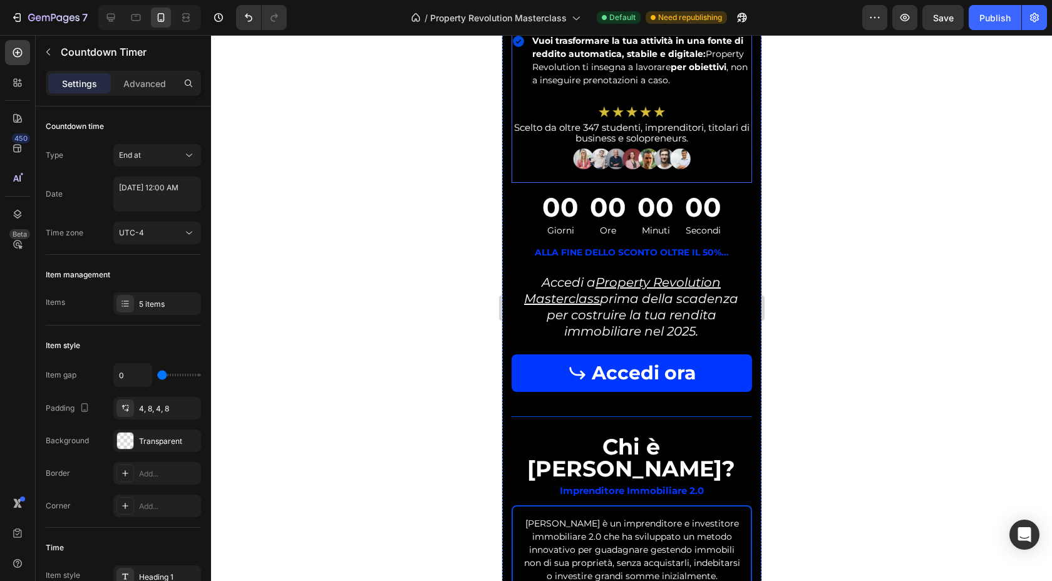
scroll to position [9819, 0]
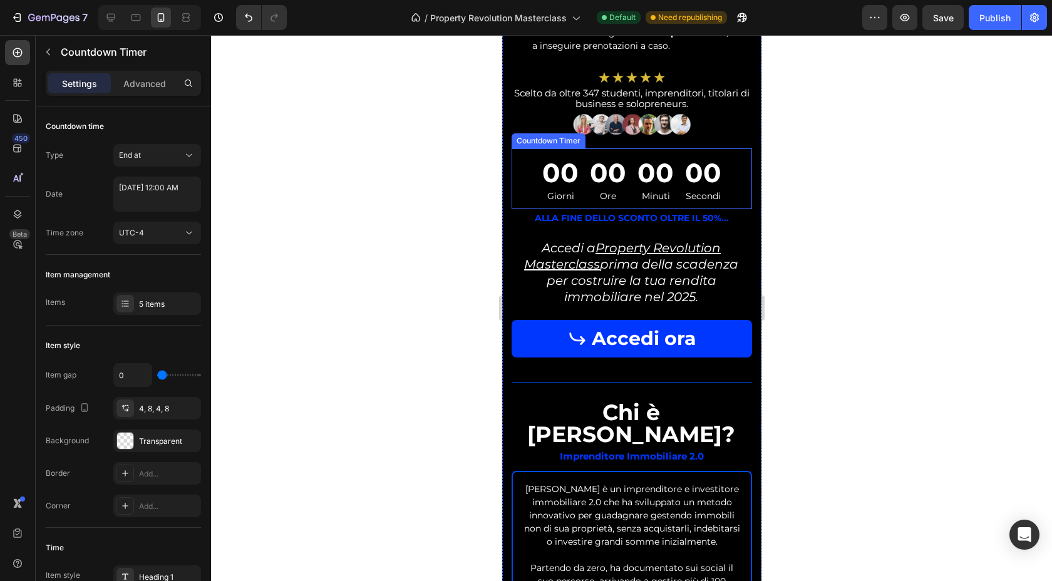
click at [630, 188] on div "00 Giorni 00 Ore 00 Minuti 00 Secondi" at bounding box center [630, 178] width 185 height 61
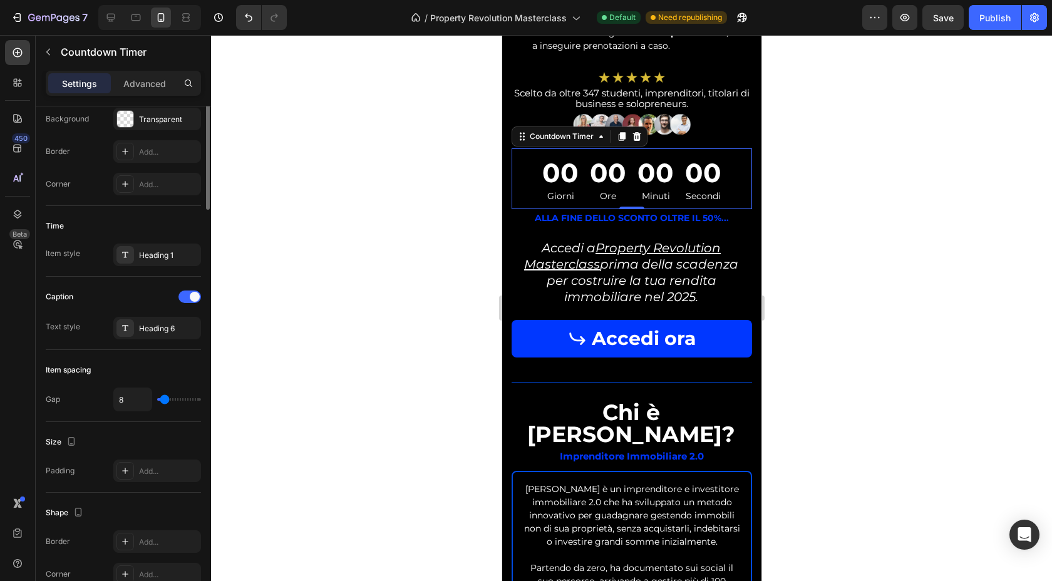
scroll to position [0, 0]
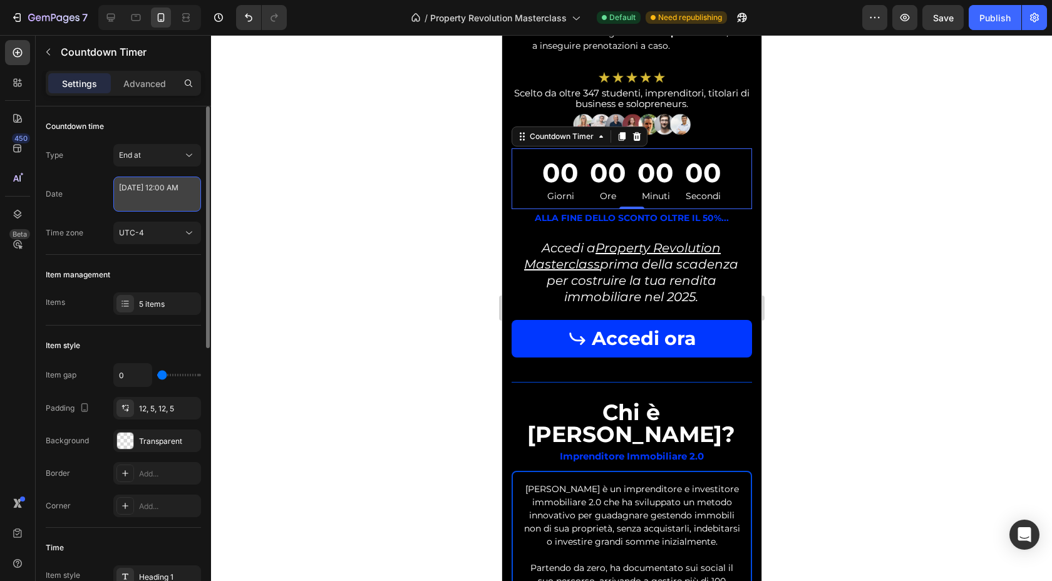
click at [141, 187] on textarea "[DATE] 12:00 AM" at bounding box center [157, 194] width 88 height 35
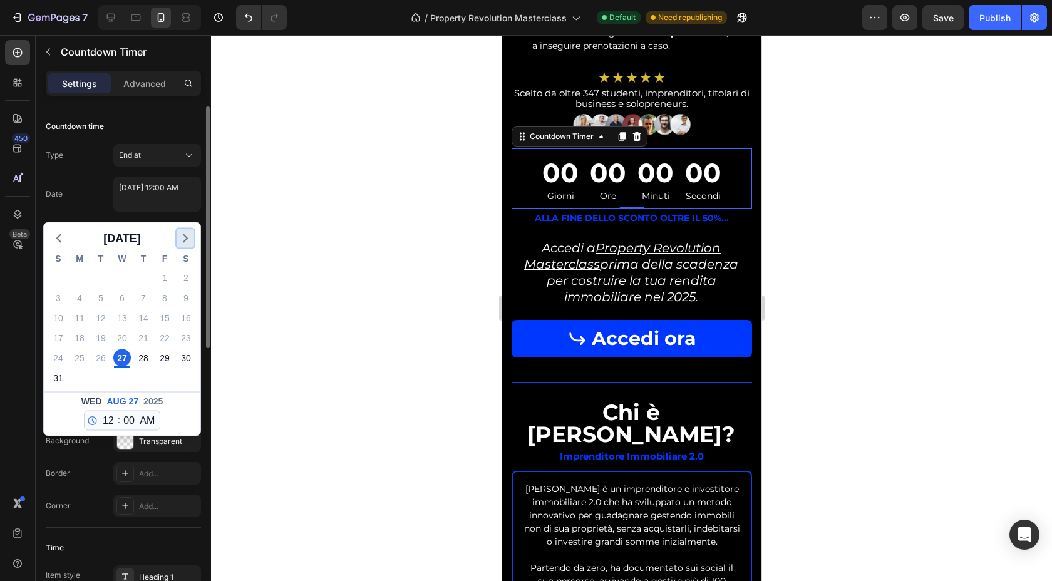
click at [188, 238] on icon "button" at bounding box center [185, 238] width 15 height 15
click at [103, 276] on div "2" at bounding box center [101, 278] width 18 height 18
type textarea "[DATE] 12:00 AM"
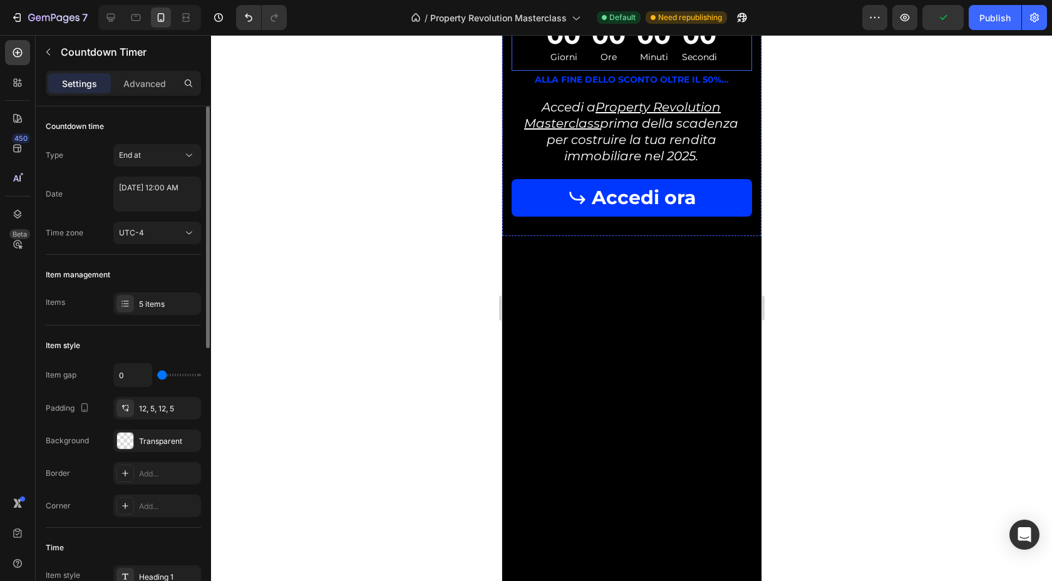
scroll to position [14284, 0]
click at [565, 51] on div "00" at bounding box center [563, 34] width 34 height 33
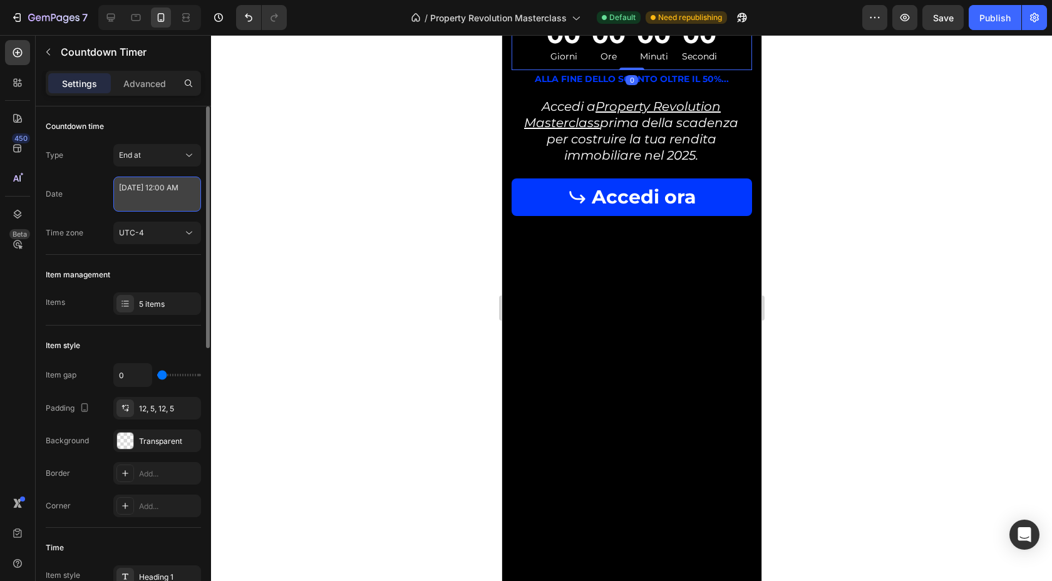
click at [156, 186] on textarea "[DATE] 12:00 AM" at bounding box center [157, 194] width 88 height 35
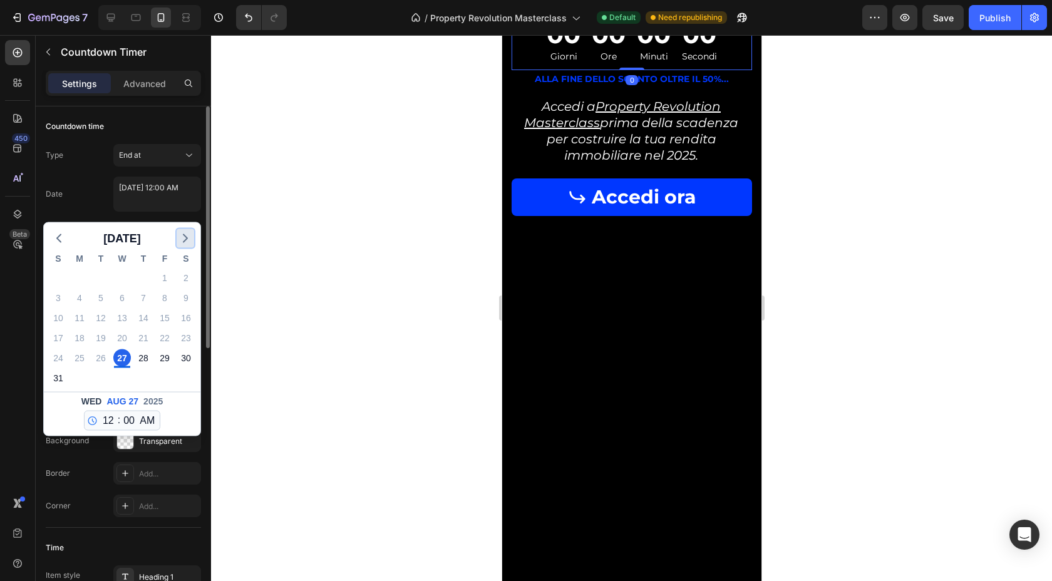
click at [179, 235] on icon "button" at bounding box center [185, 238] width 15 height 15
click at [104, 276] on div "2" at bounding box center [101, 278] width 18 height 18
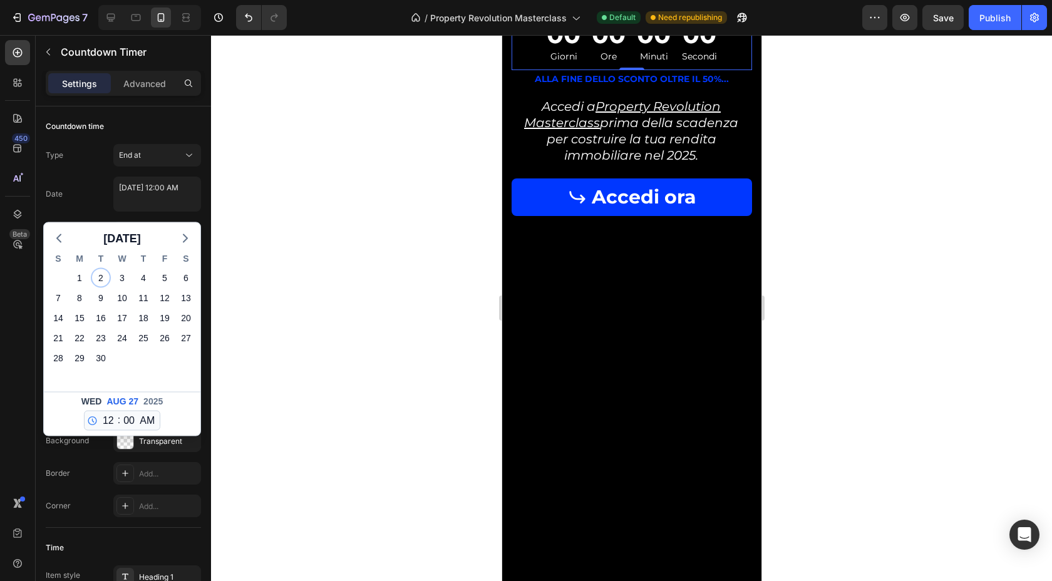
type textarea "[DATE] 12:00 AM"
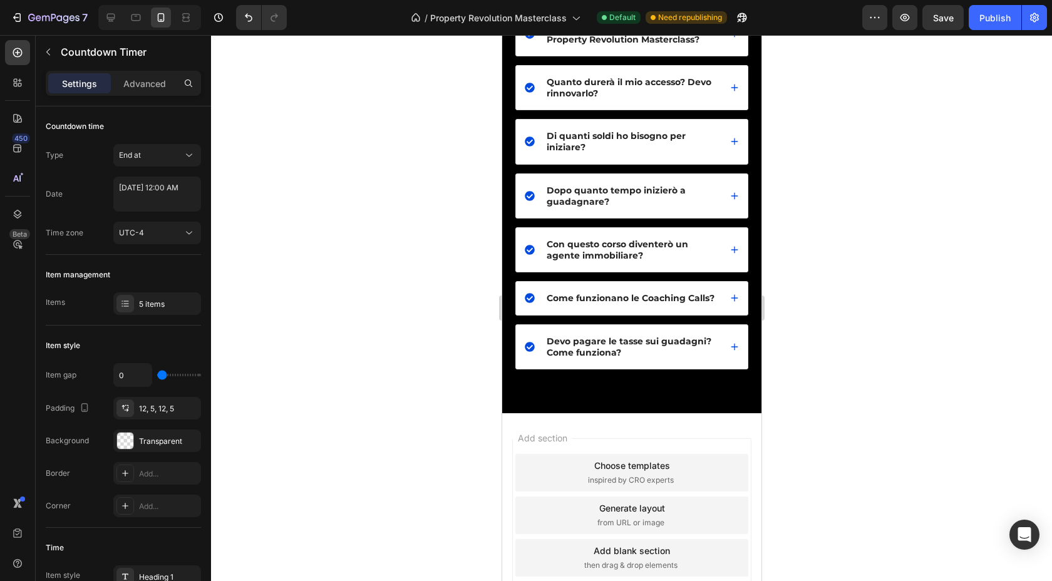
scroll to position [15107, 0]
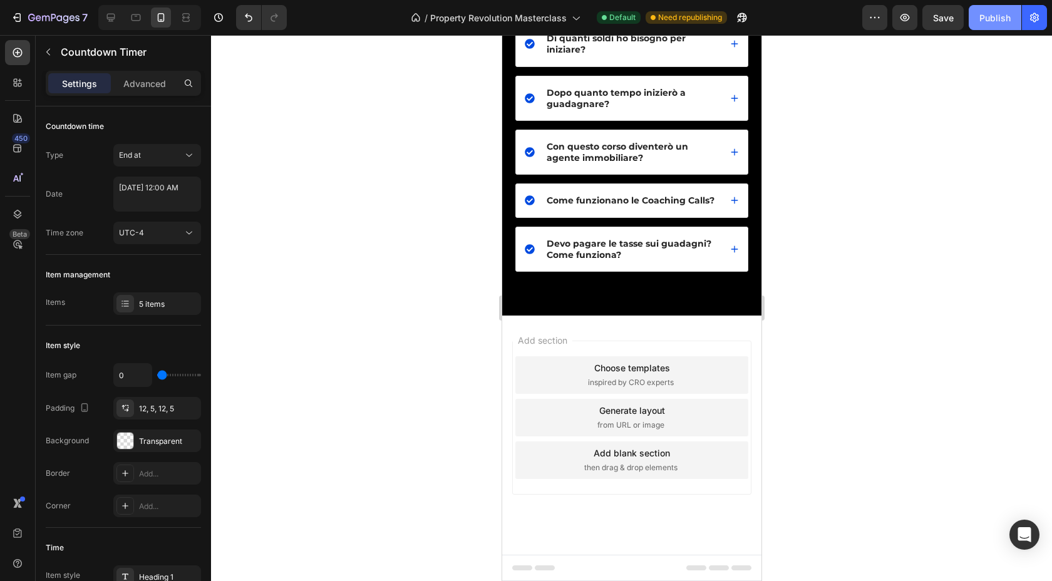
click at [982, 21] on div "Publish" at bounding box center [994, 17] width 31 height 13
